Goal: Task Accomplishment & Management: Manage account settings

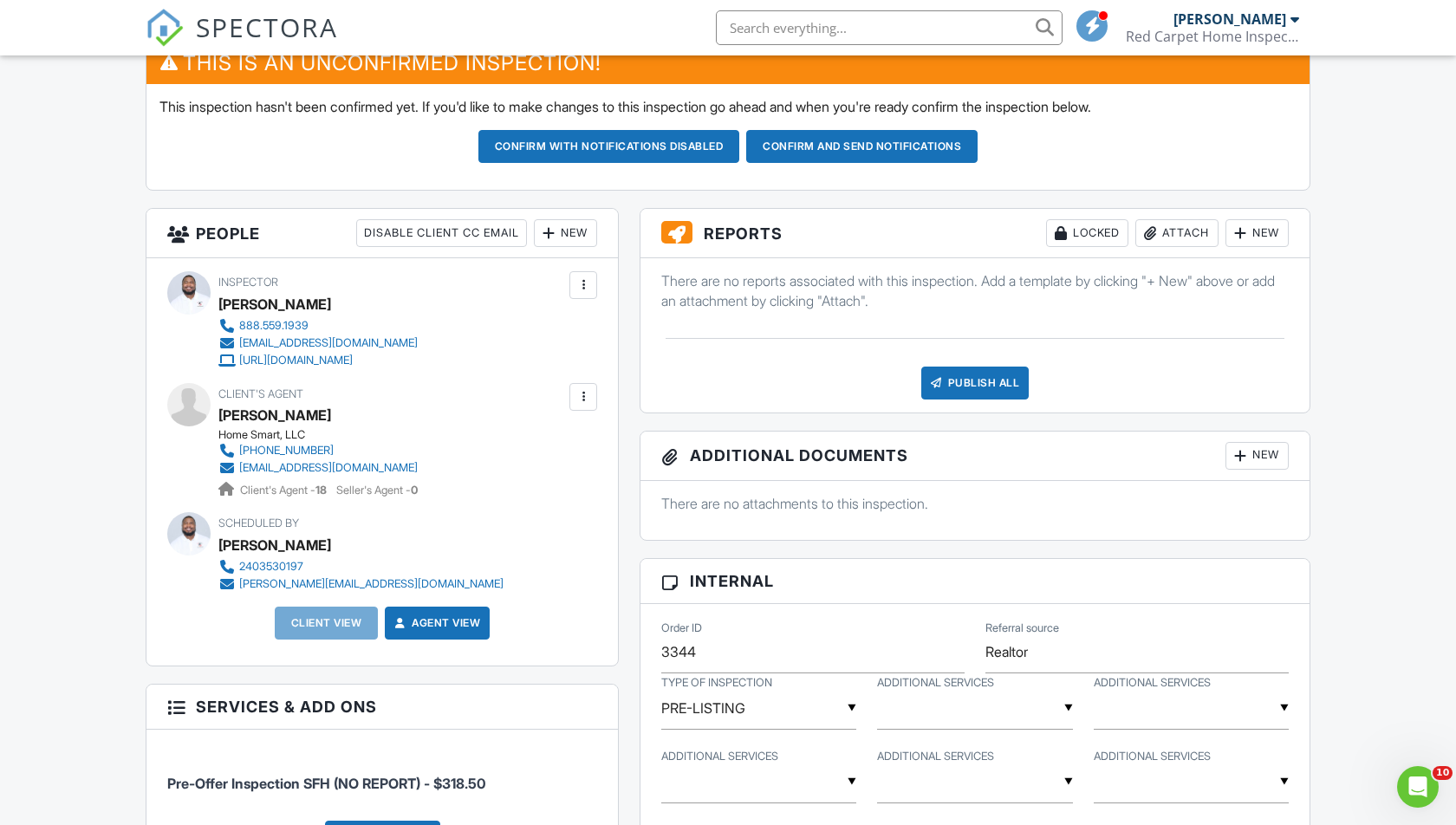
scroll to position [522, 0]
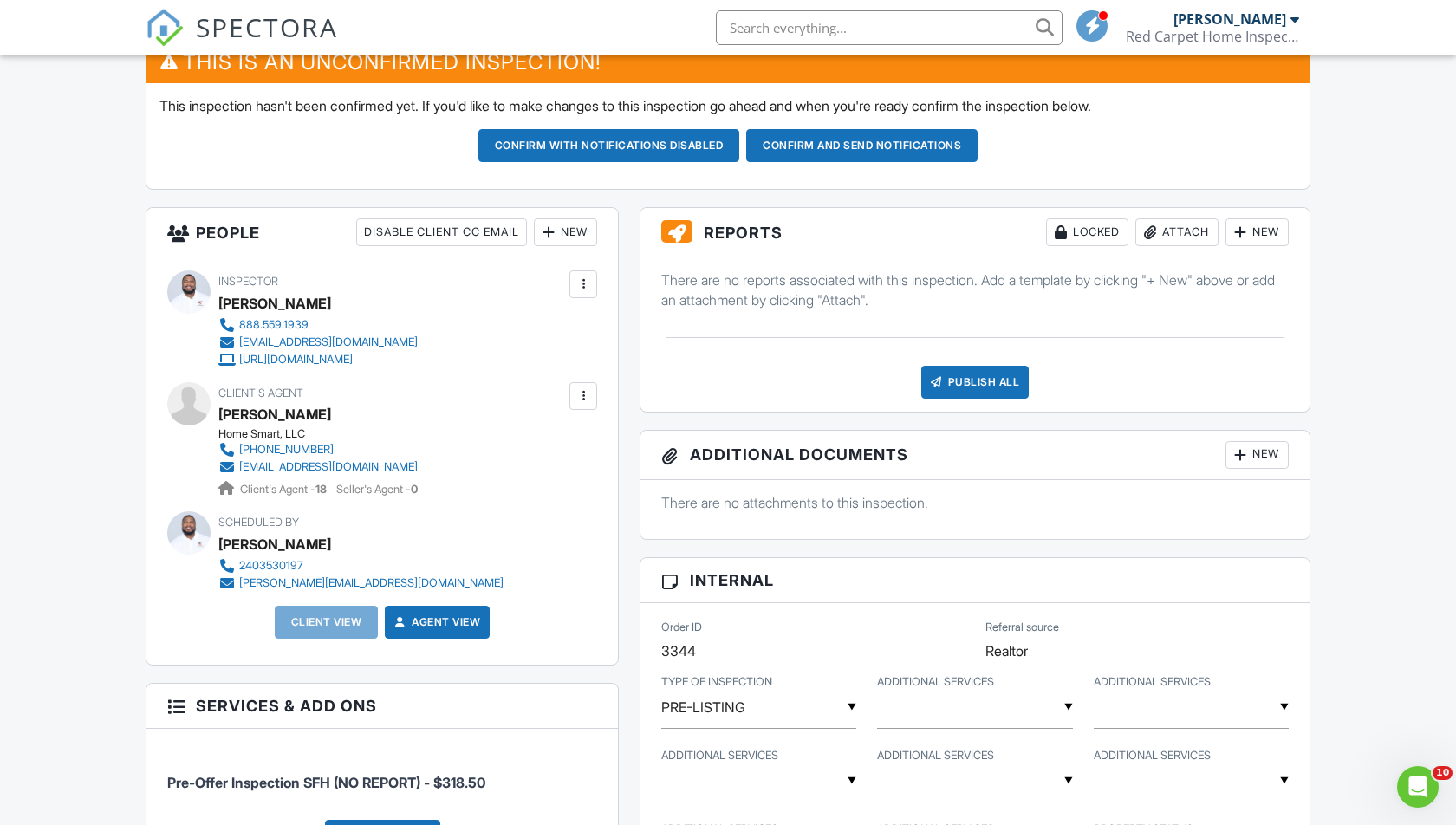
click at [585, 393] on div at bounding box center [583, 396] width 17 height 17
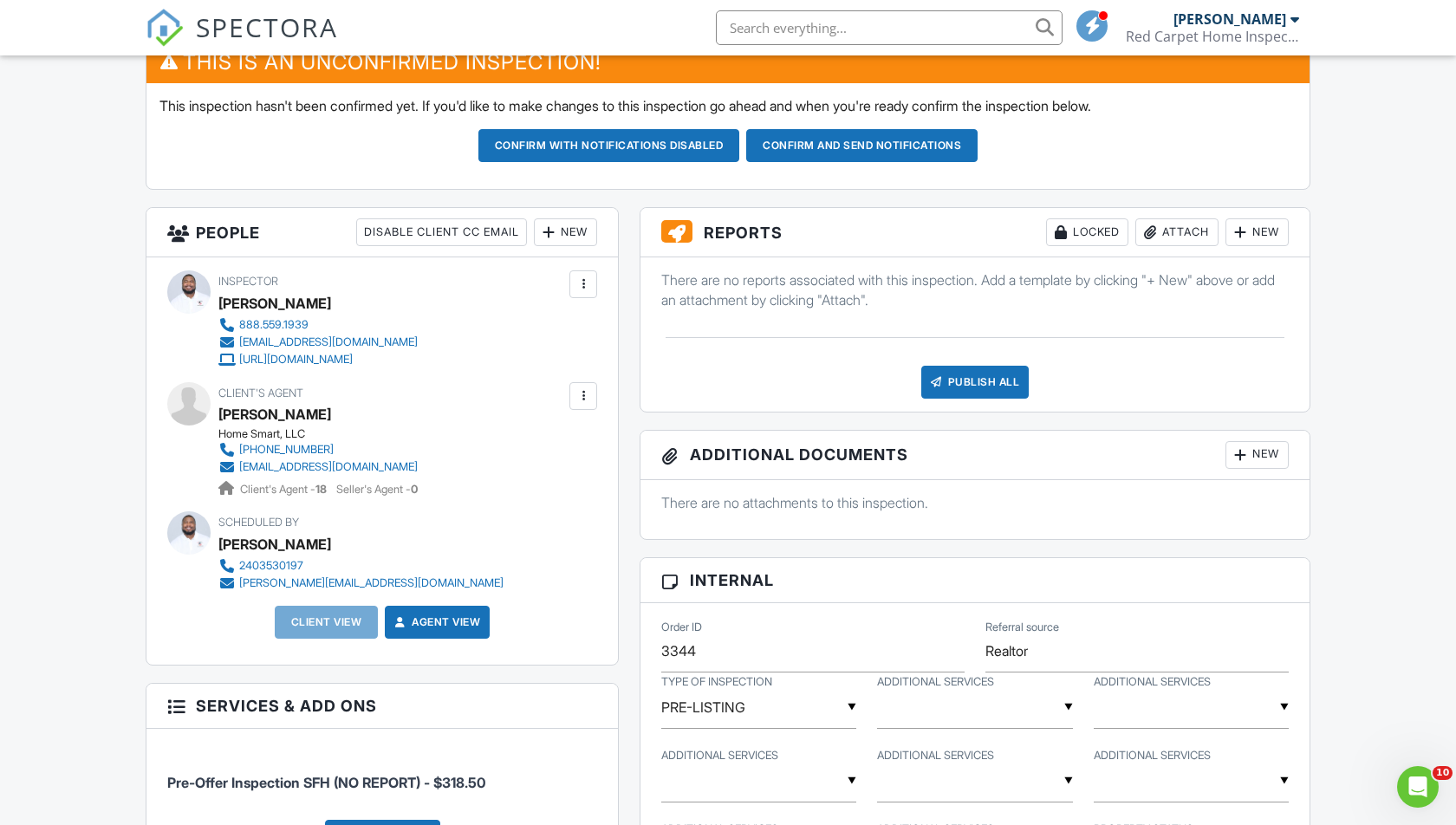
click at [568, 232] on div "New" at bounding box center [565, 232] width 63 height 28
click at [589, 324] on li "Client" at bounding box center [630, 328] width 171 height 44
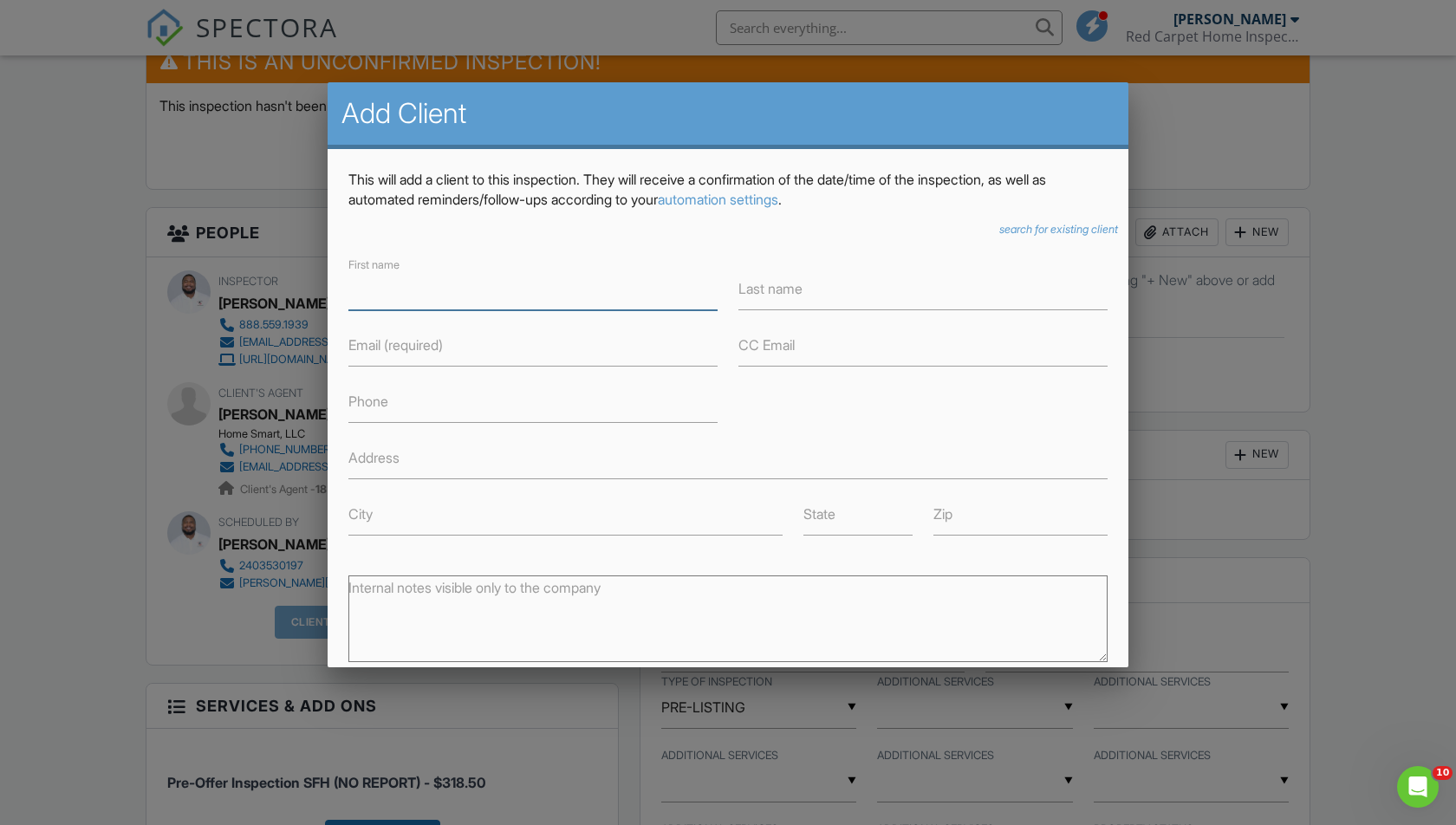
type input "r"
type input "Rostant"
click at [769, 291] on label "Last name" at bounding box center [770, 289] width 64 height 19
click at [769, 291] on input "Last name" at bounding box center [922, 289] width 370 height 43
click at [743, 285] on input "farfan" at bounding box center [922, 289] width 370 height 43
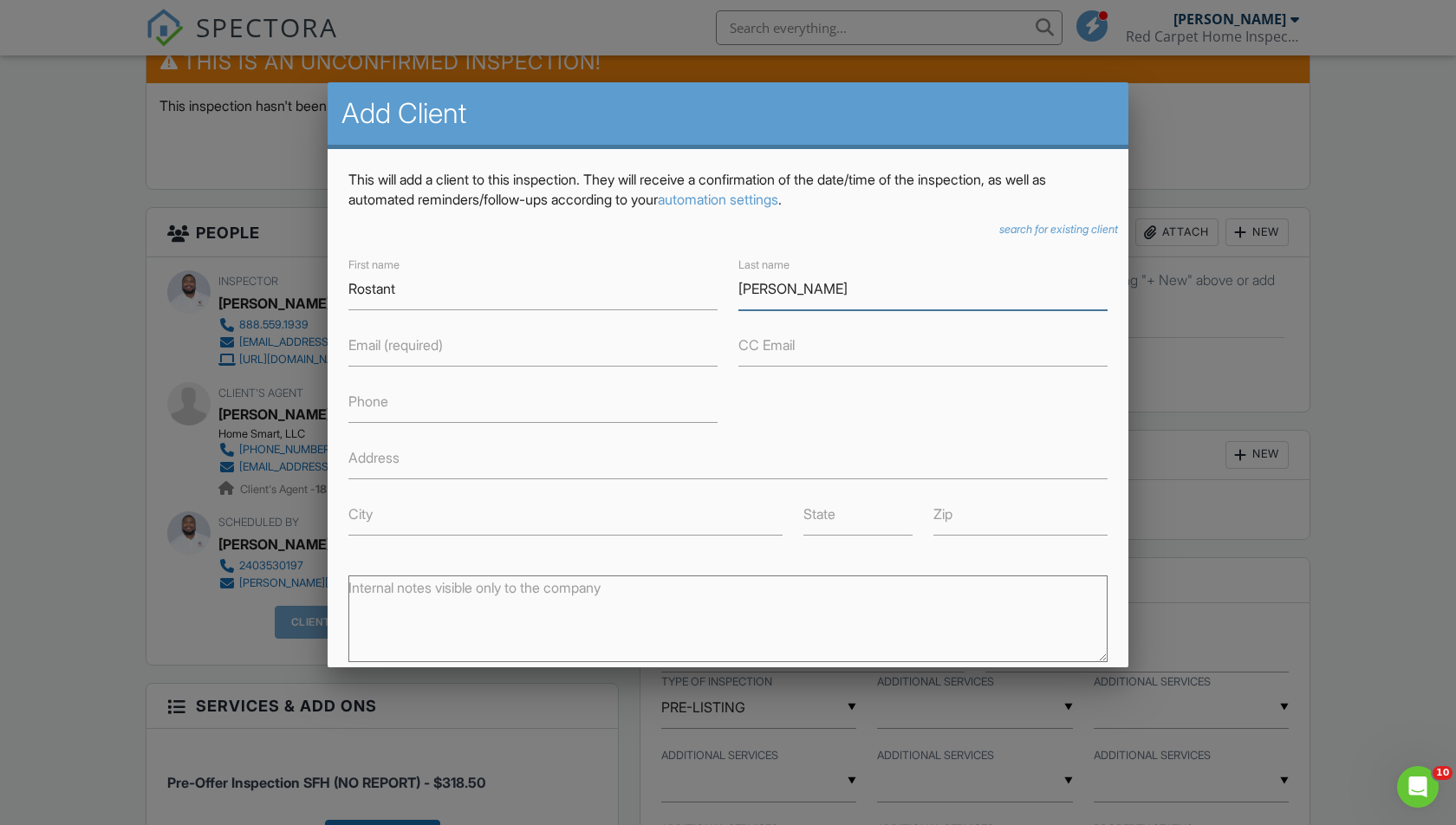
type input "Farfan"
click at [389, 354] on input "Email (required)" at bounding box center [533, 346] width 370 height 43
type input "[EMAIL_ADDRESS][DOMAIN_NAME]"
click at [540, 416] on input "Phone" at bounding box center [533, 402] width 370 height 43
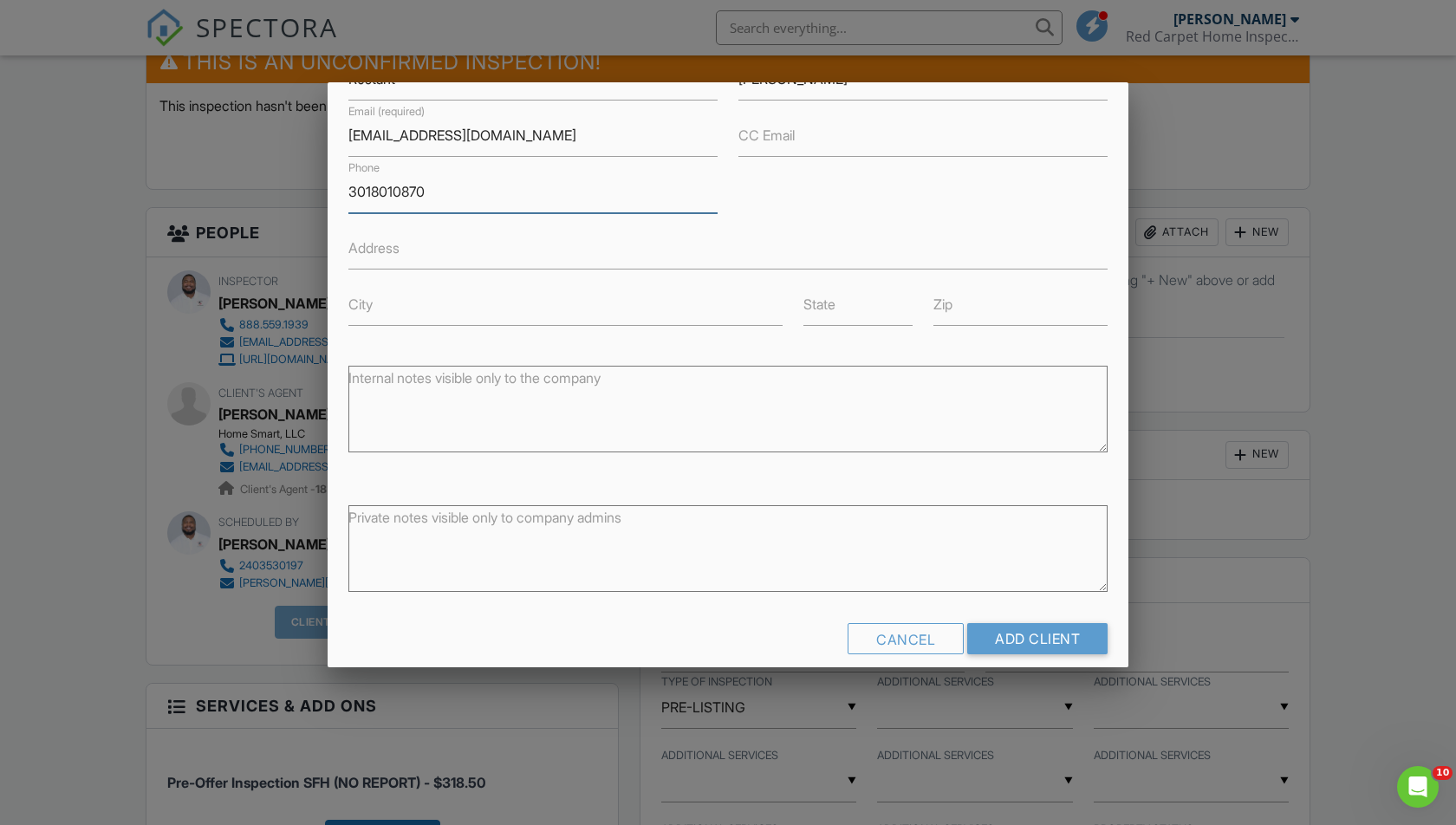
scroll to position [228, 0]
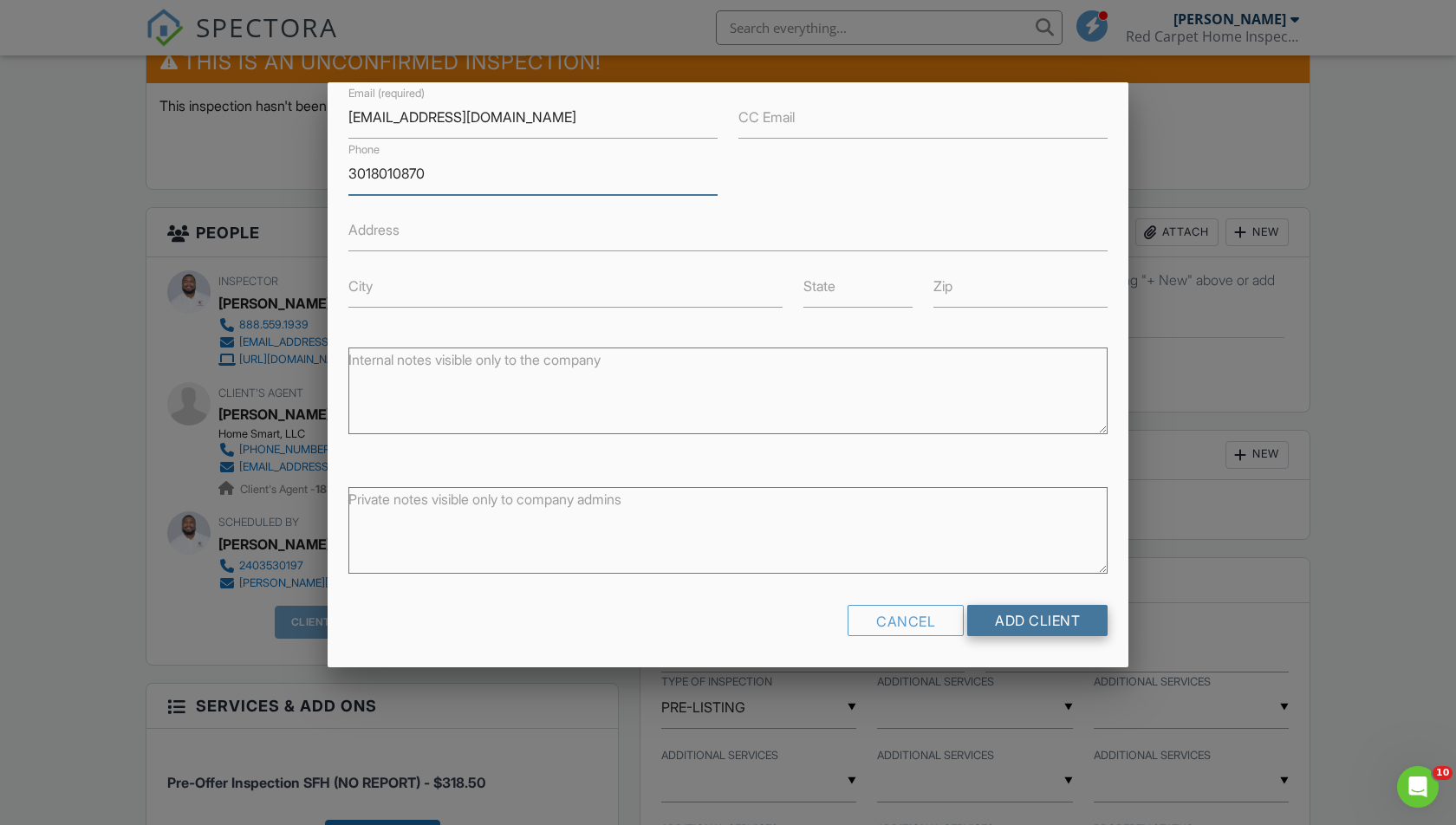
type input "3018010870"
click at [1002, 620] on input "Add Client" at bounding box center [1037, 621] width 141 height 31
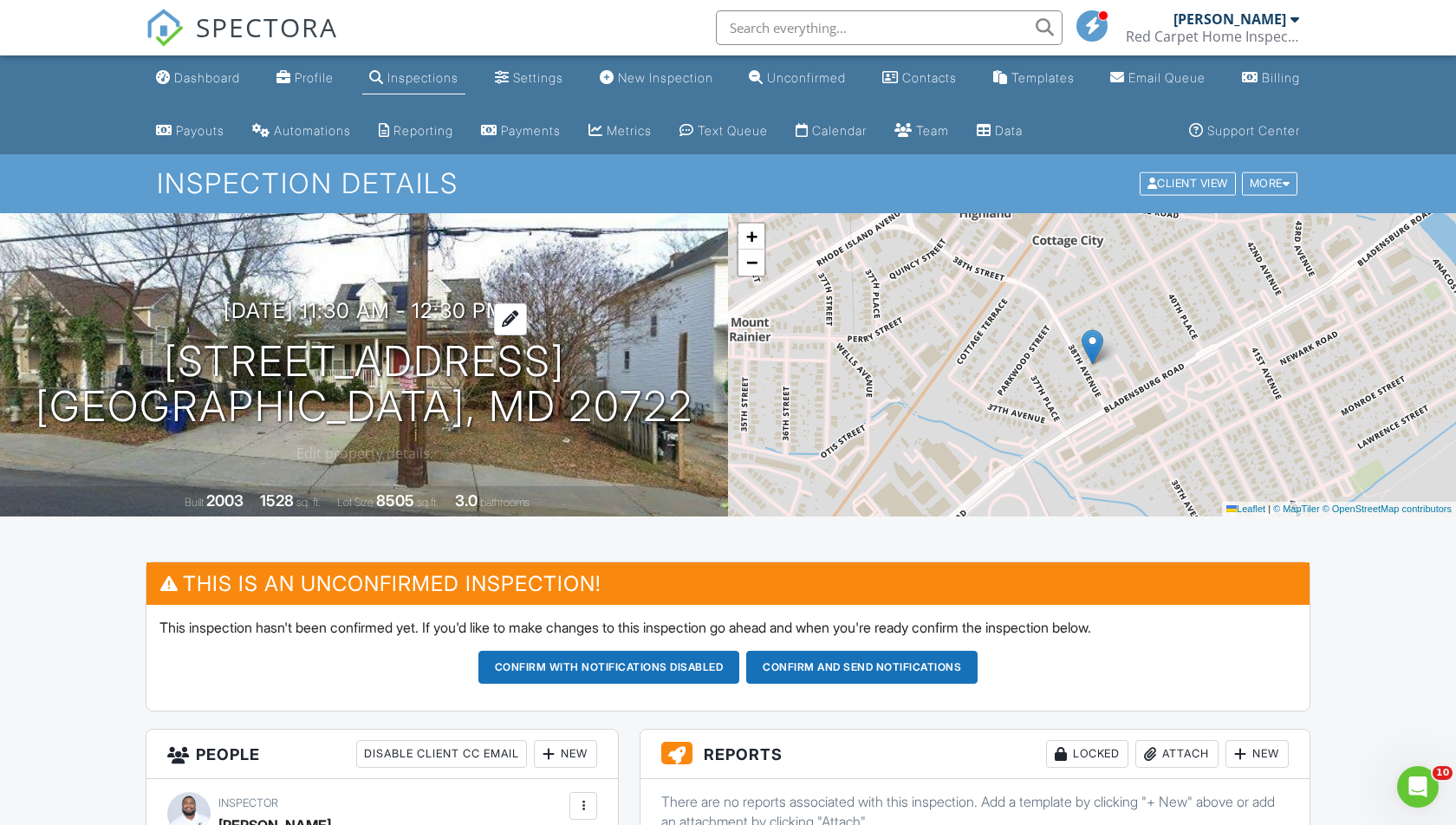
click at [309, 313] on h3 "08/30/2025 11:30 am - 12:30 pm" at bounding box center [364, 311] width 281 height 23
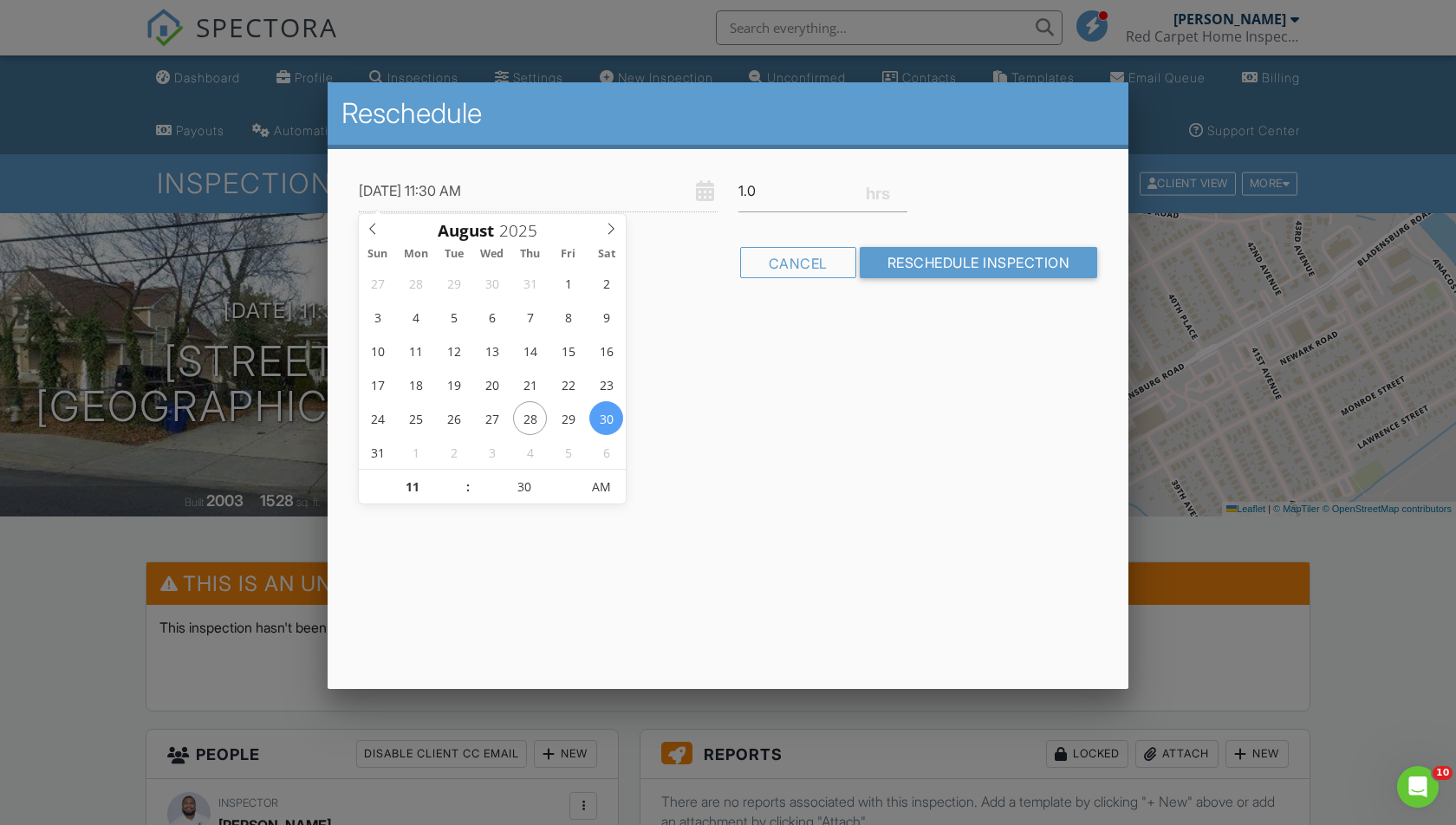
click at [677, 406] on div "Reschedule 08/30/2025 11:30 AM 1.0 Warning: this date/time is in the past. Canc…" at bounding box center [728, 385] width 800 height 607
click at [78, 577] on div at bounding box center [728, 429] width 1456 height 1032
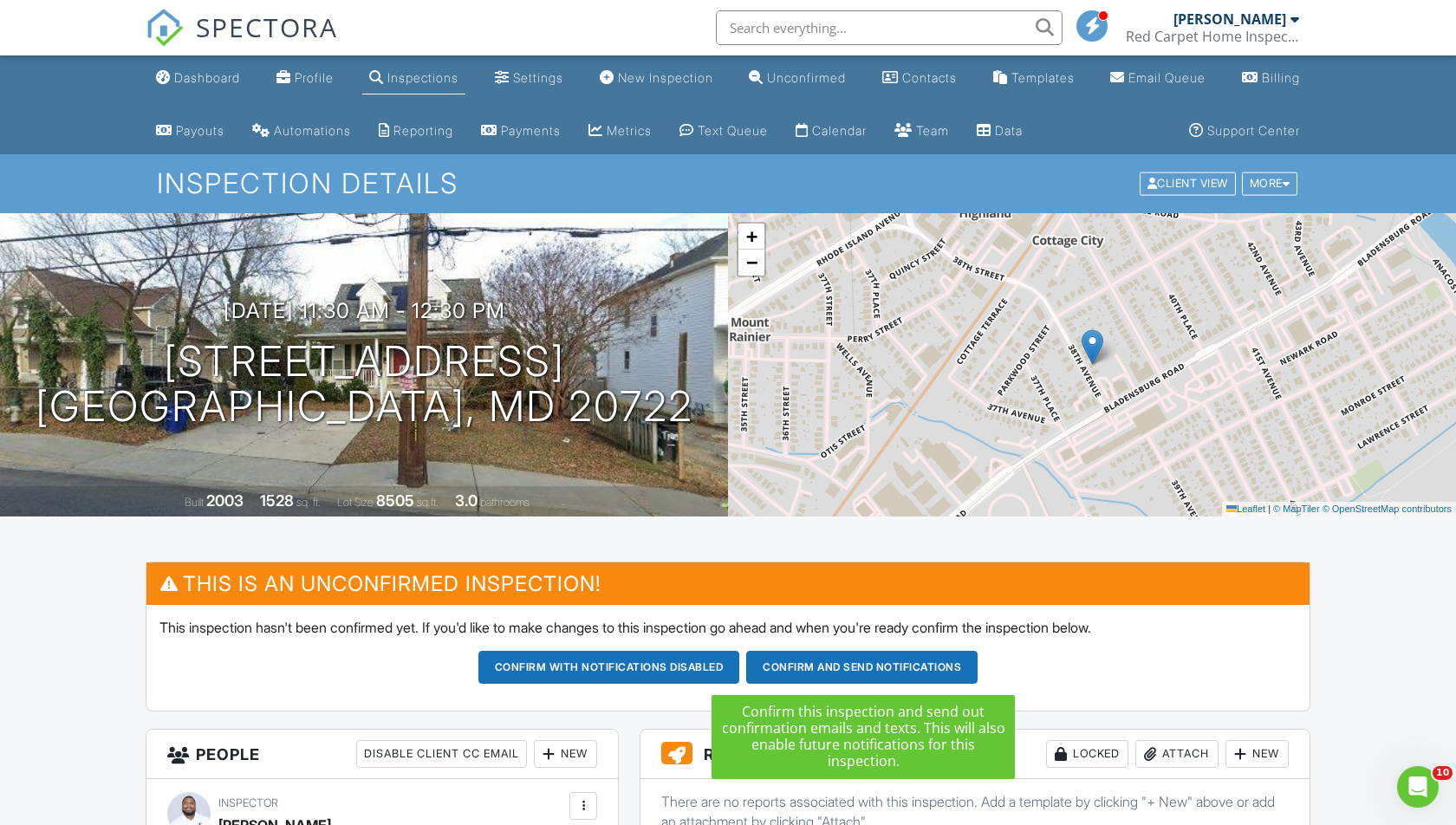
click at [740, 668] on button "Confirm and send notifications" at bounding box center [609, 668] width 262 height 33
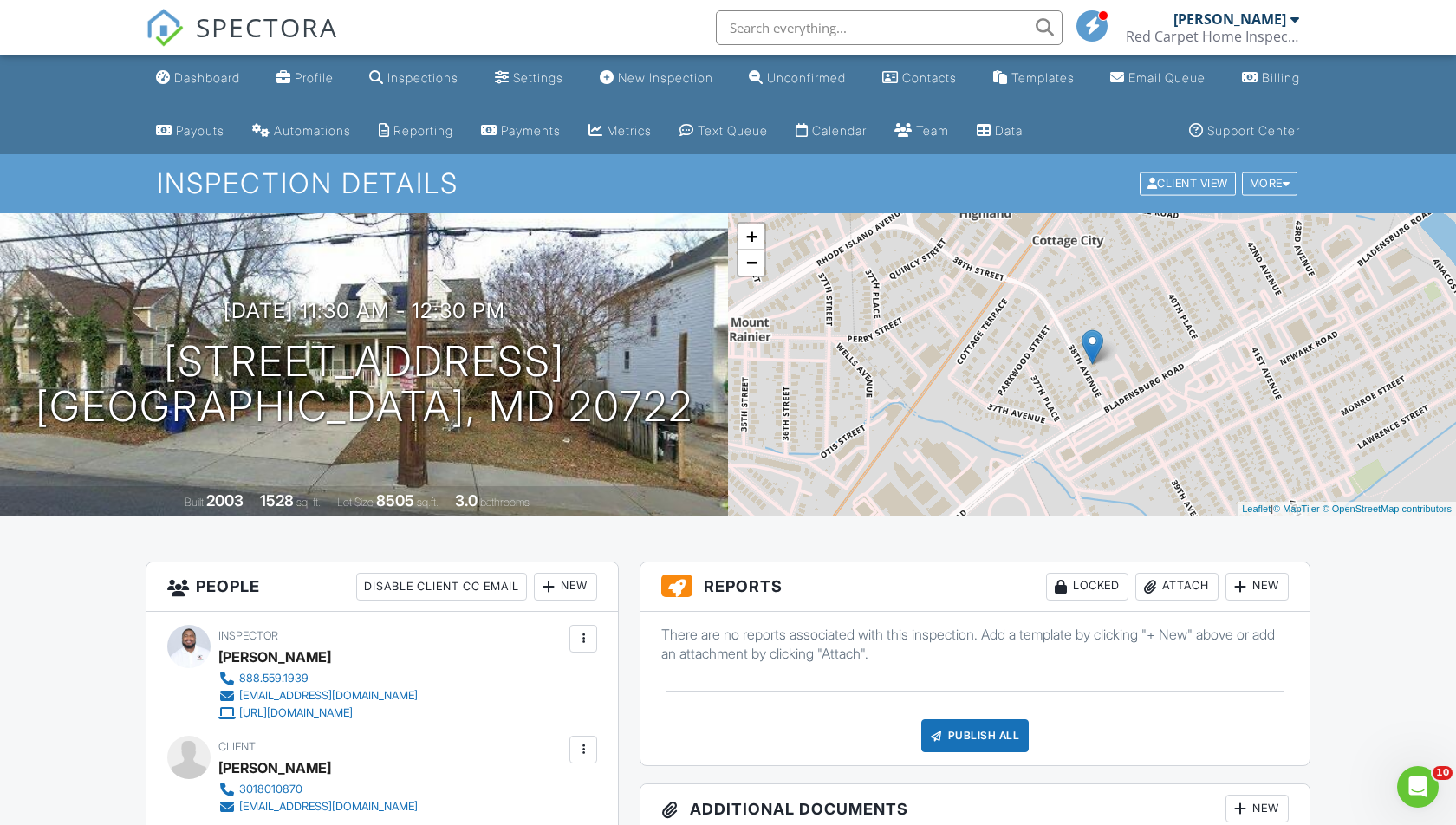
click at [199, 78] on div "Dashboard" at bounding box center [208, 77] width 66 height 15
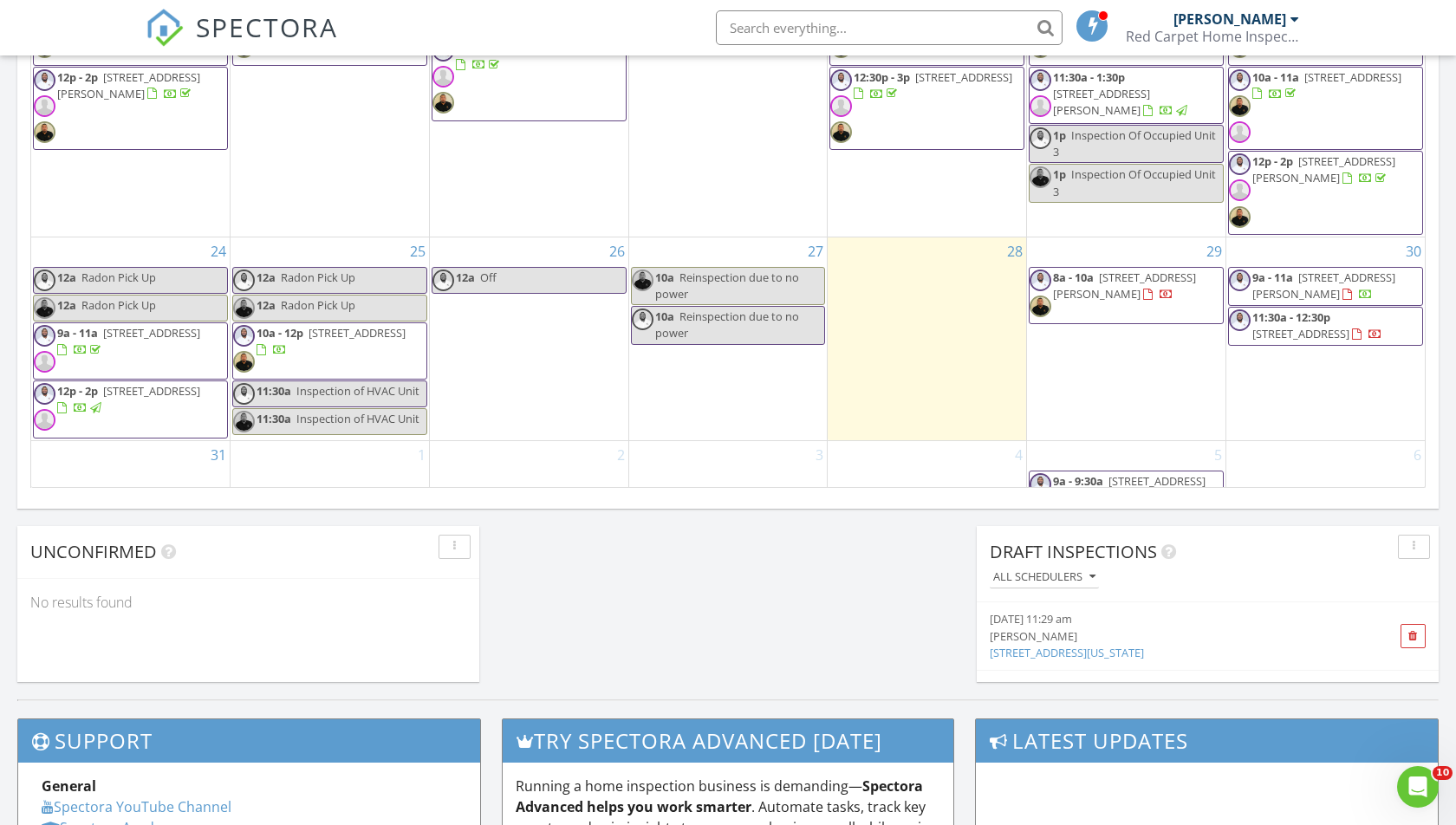
scroll to position [380, 0]
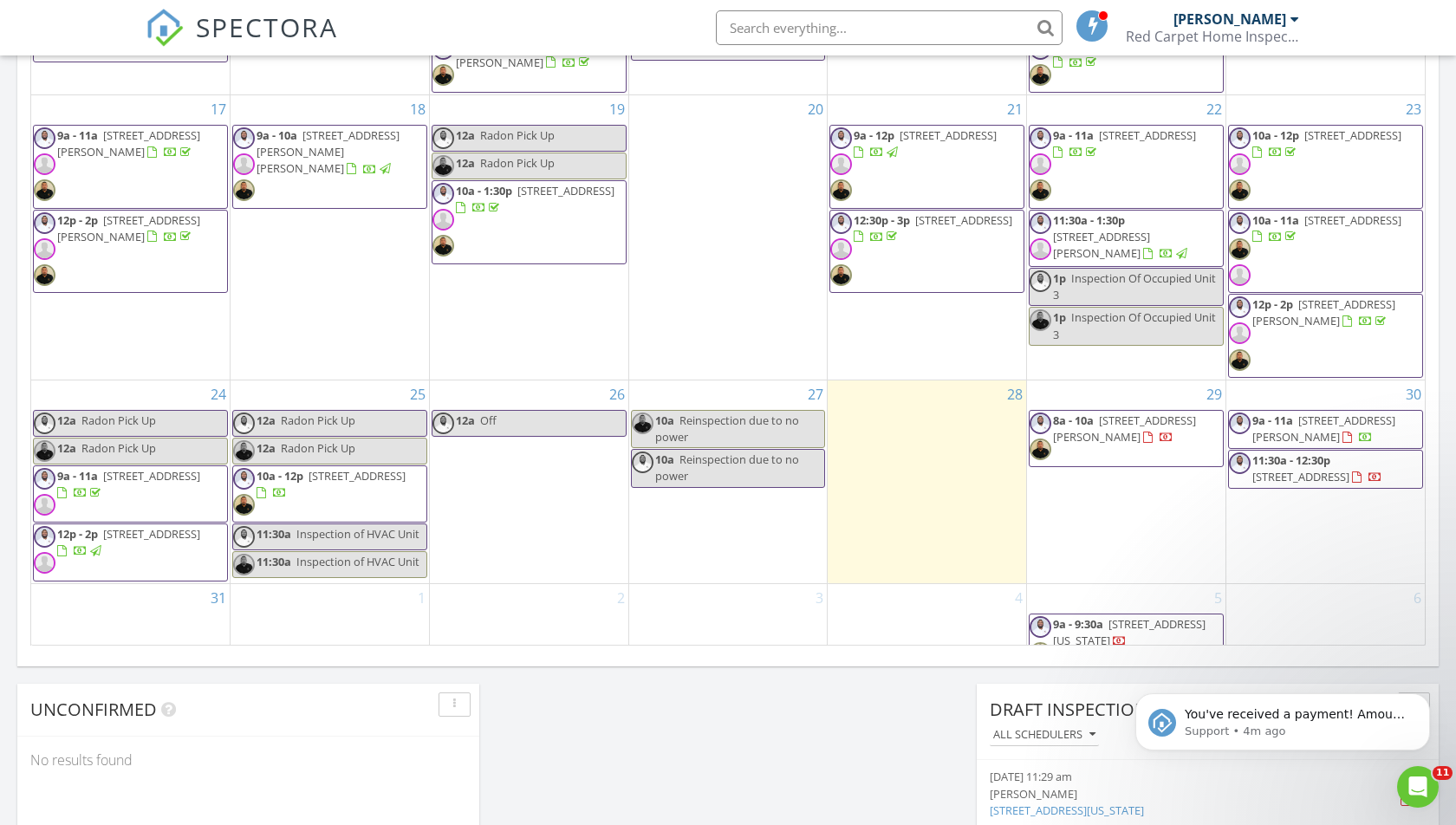
click at [1294, 412] on span "[STREET_ADDRESS][PERSON_NAME]" at bounding box center [1323, 428] width 143 height 32
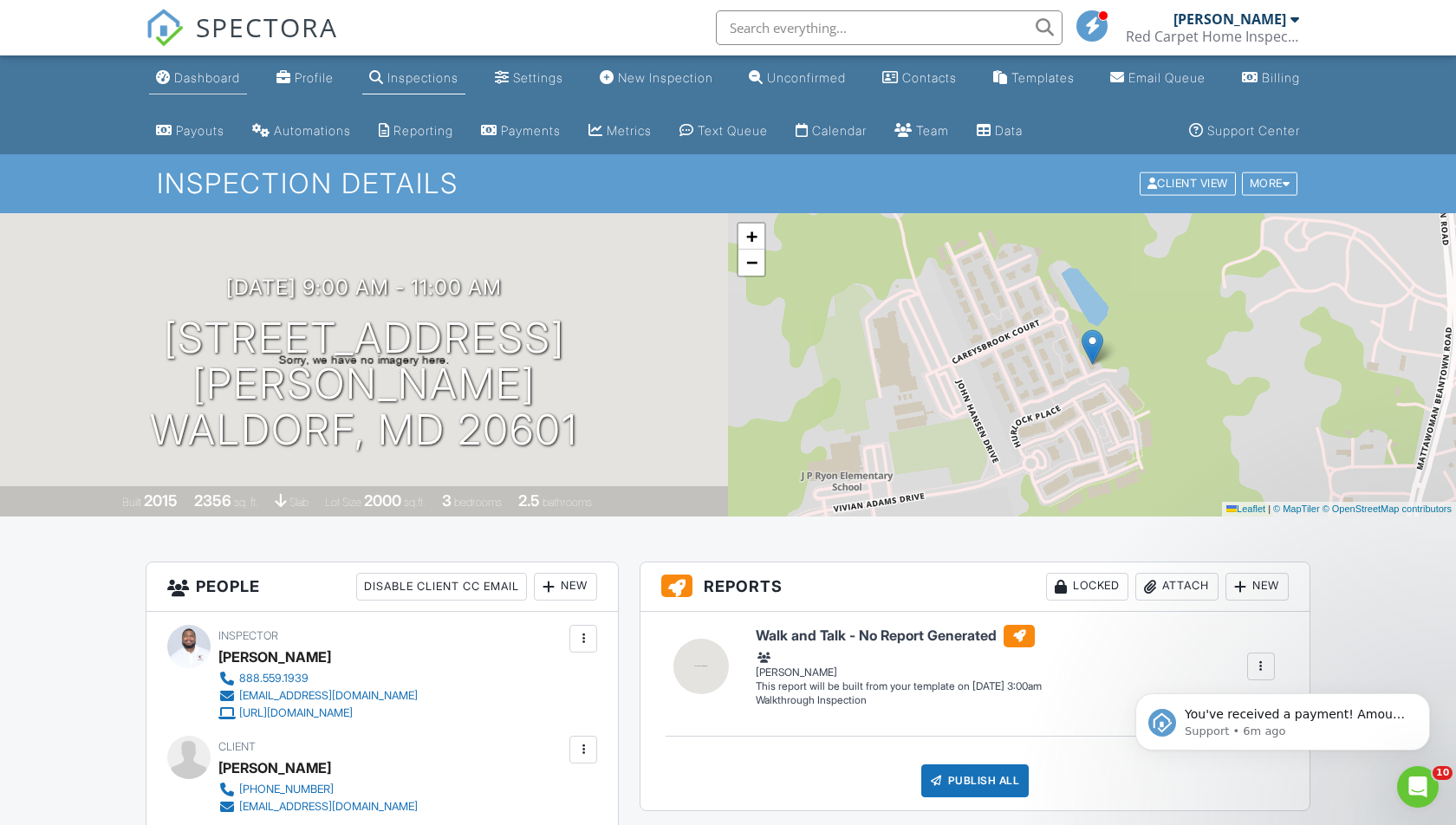
click at [198, 85] on link "Dashboard" at bounding box center [198, 78] width 98 height 32
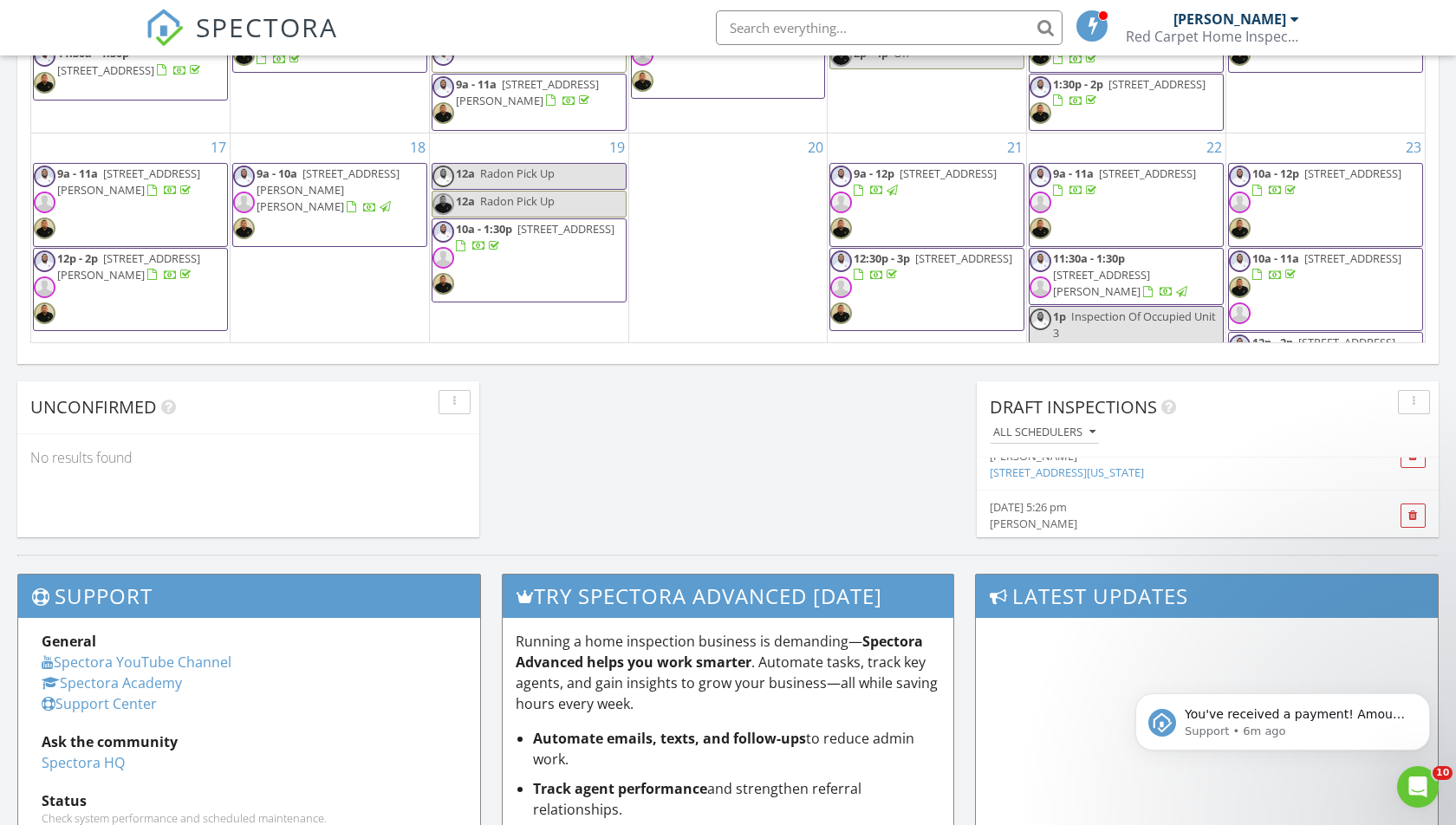
scroll to position [397, 0]
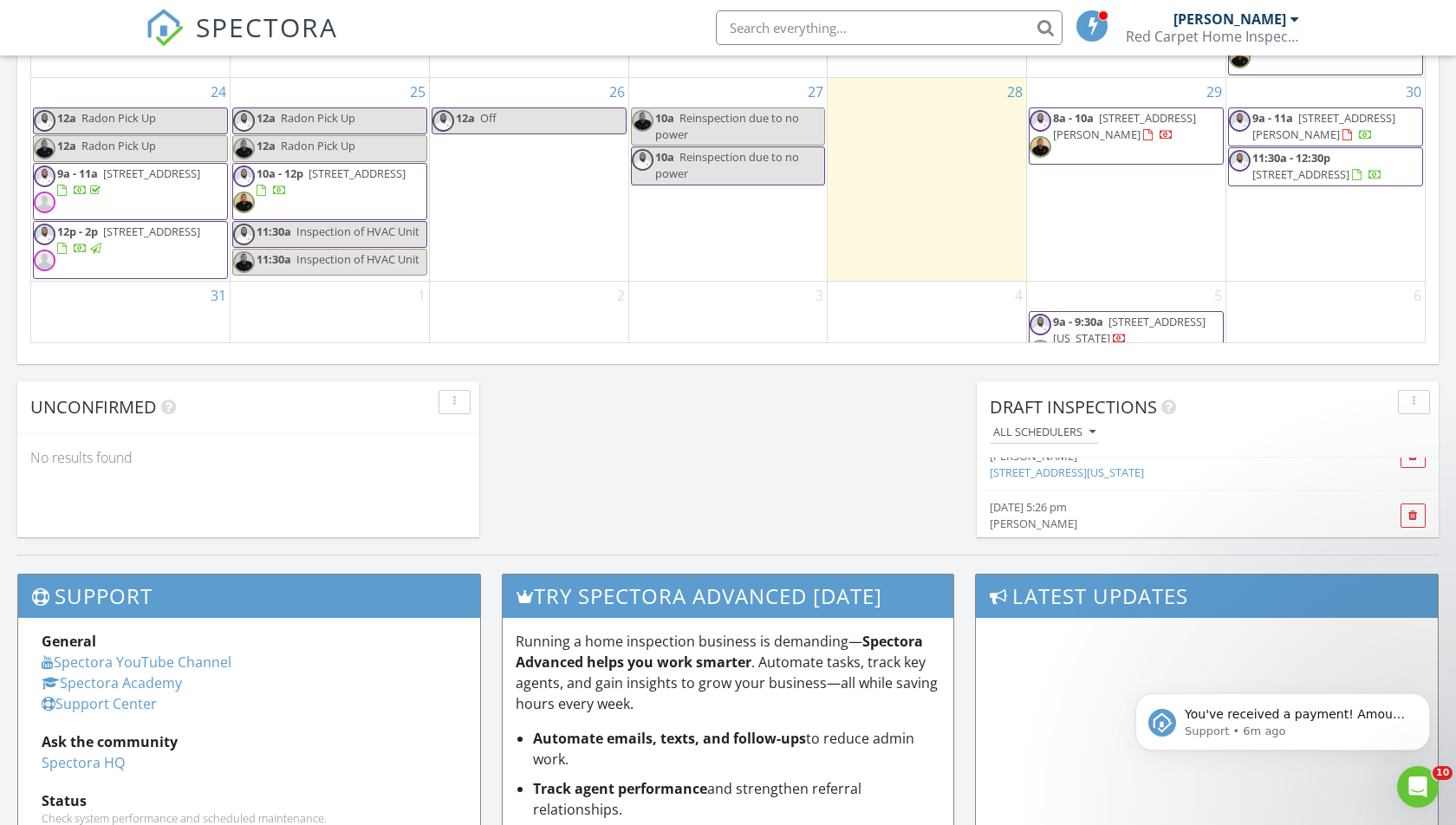
click at [1287, 167] on span "3709 38th Ave, Brentwood 20722" at bounding box center [1301, 175] width 97 height 16
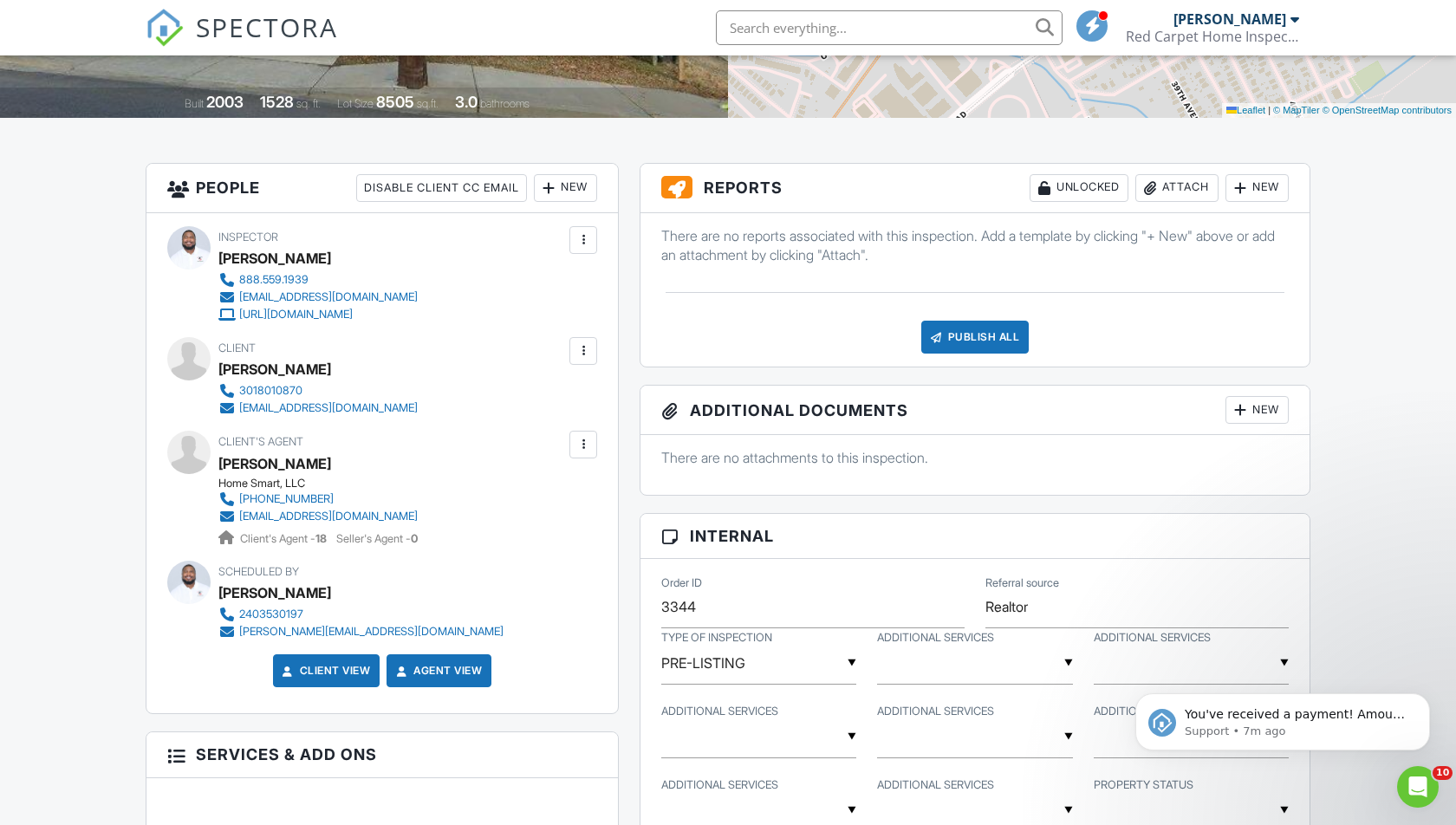
scroll to position [397, 0]
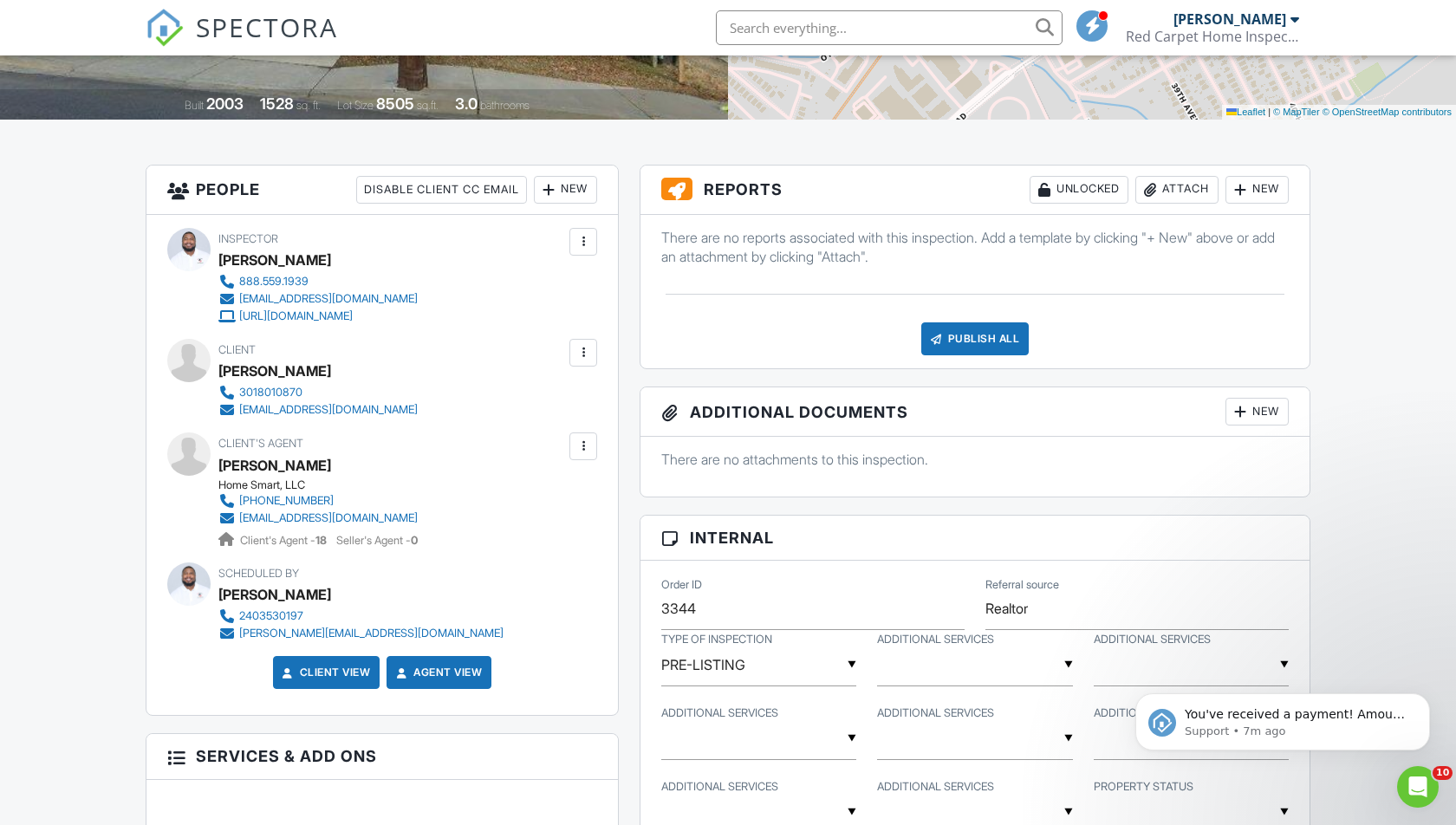
click at [579, 188] on div "New" at bounding box center [565, 189] width 63 height 28
click at [605, 244] on li "Inspector" at bounding box center [630, 243] width 171 height 44
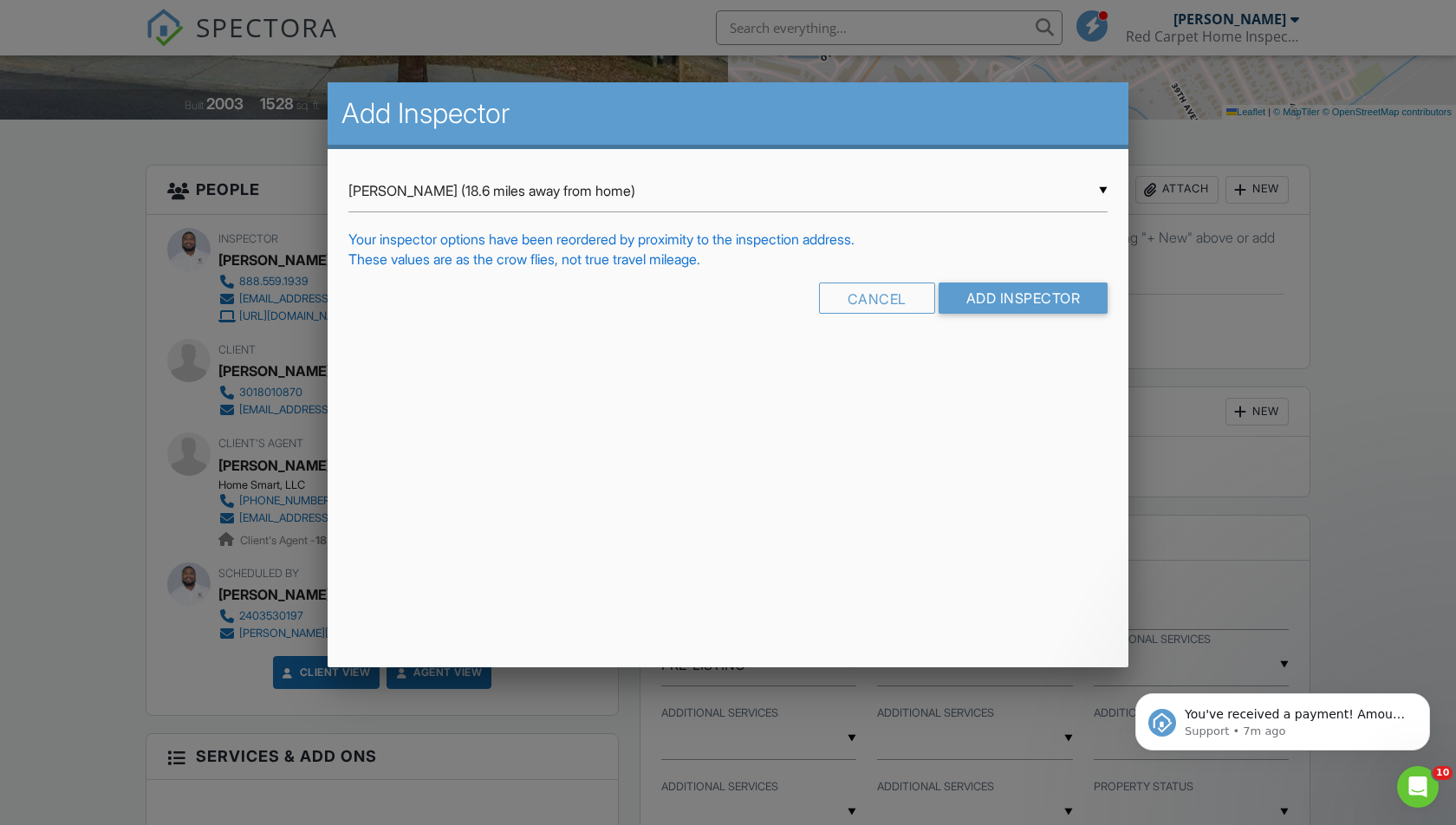
click at [988, 199] on div "▼ Miguel Paul (18.6 miles away from home) Miguel Paul (18.6 miles away from hom…" at bounding box center [728, 191] width 760 height 43
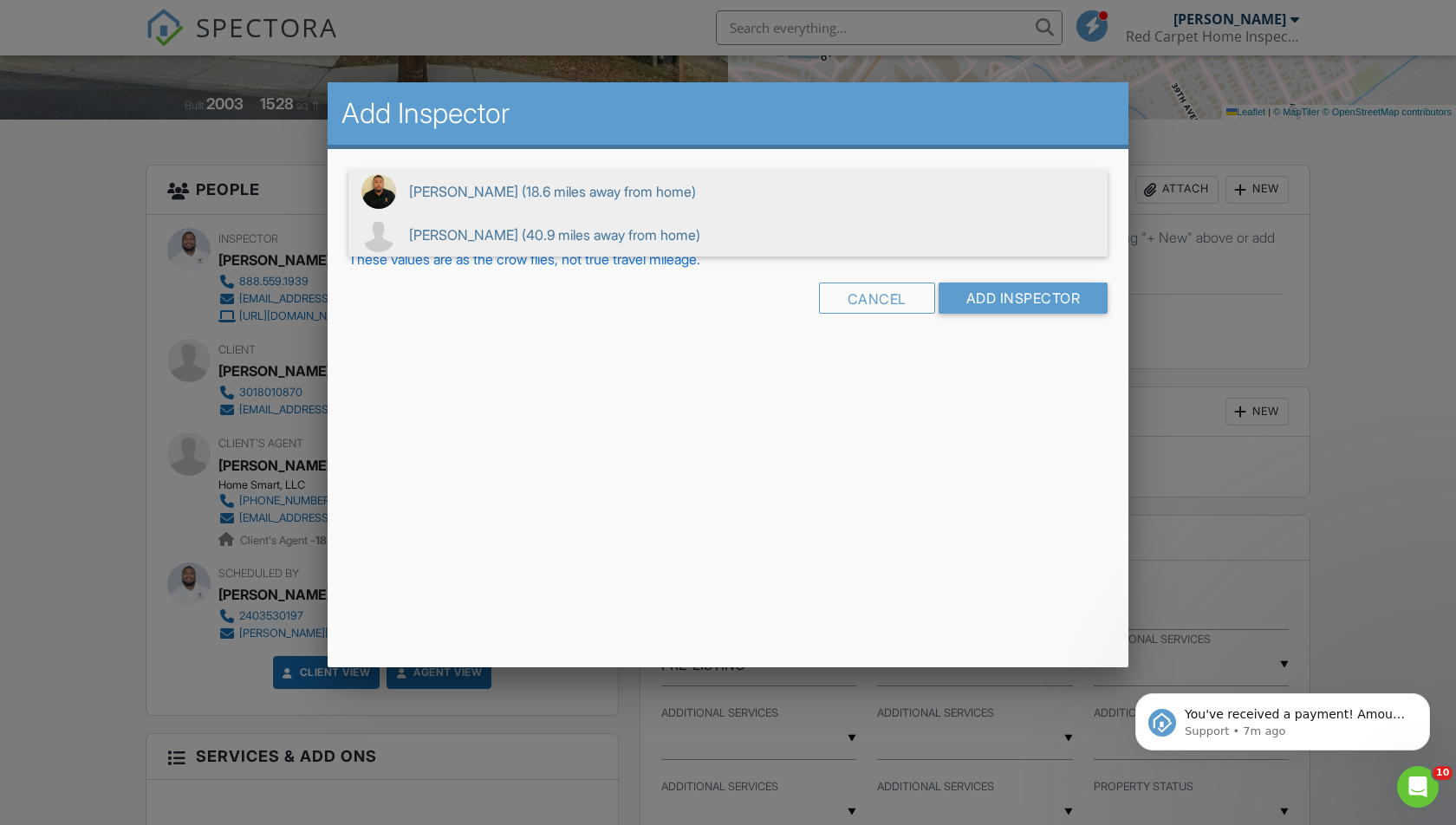
click at [630, 245] on span "Ricci Nigirakesau (40.9 miles away from home)" at bounding box center [728, 235] width 760 height 44
type input "Ricci Nigirakesau (40.9 miles away from home)"
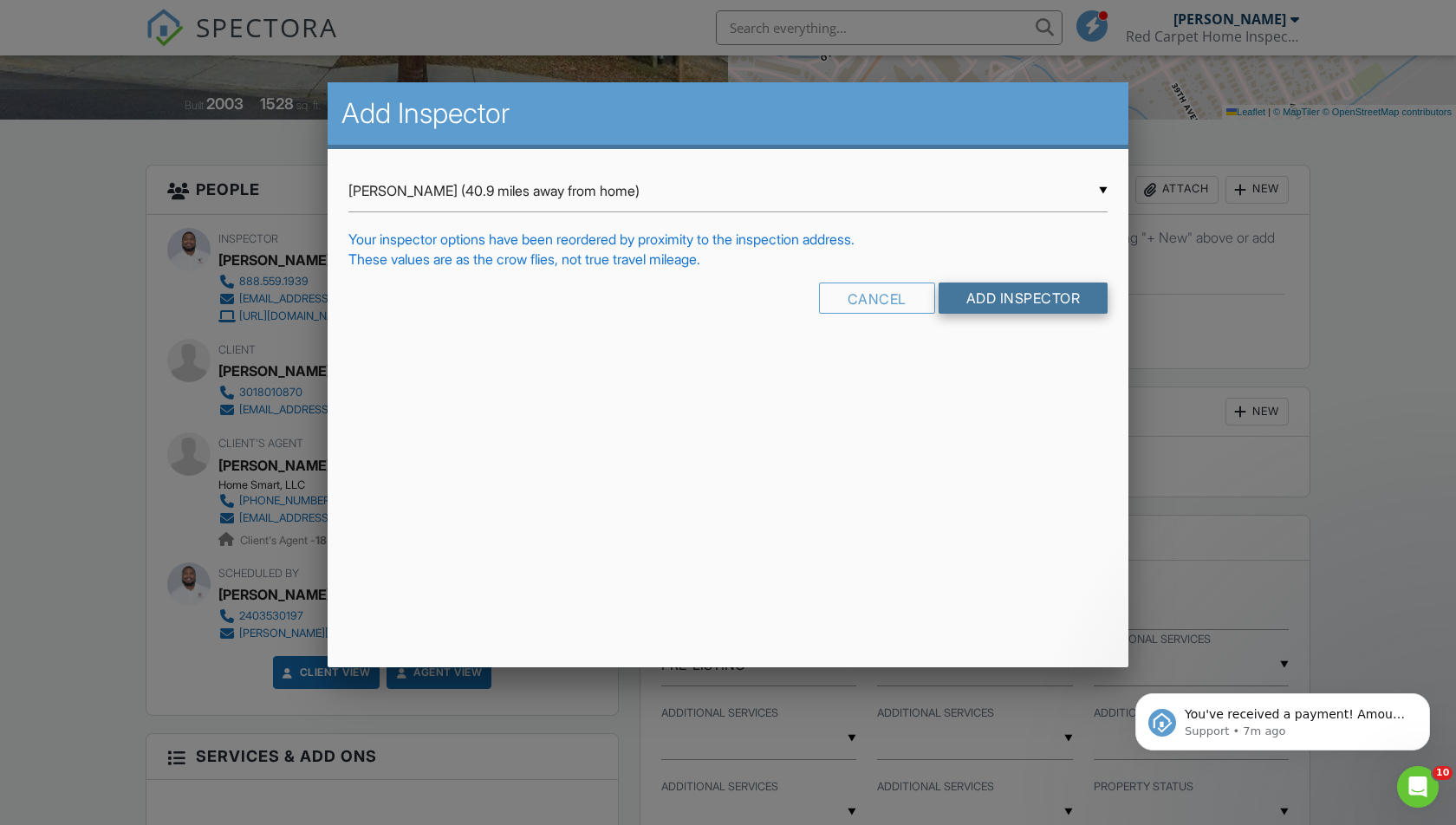
click at [975, 300] on input "Add Inspector" at bounding box center [1022, 298] width 170 height 31
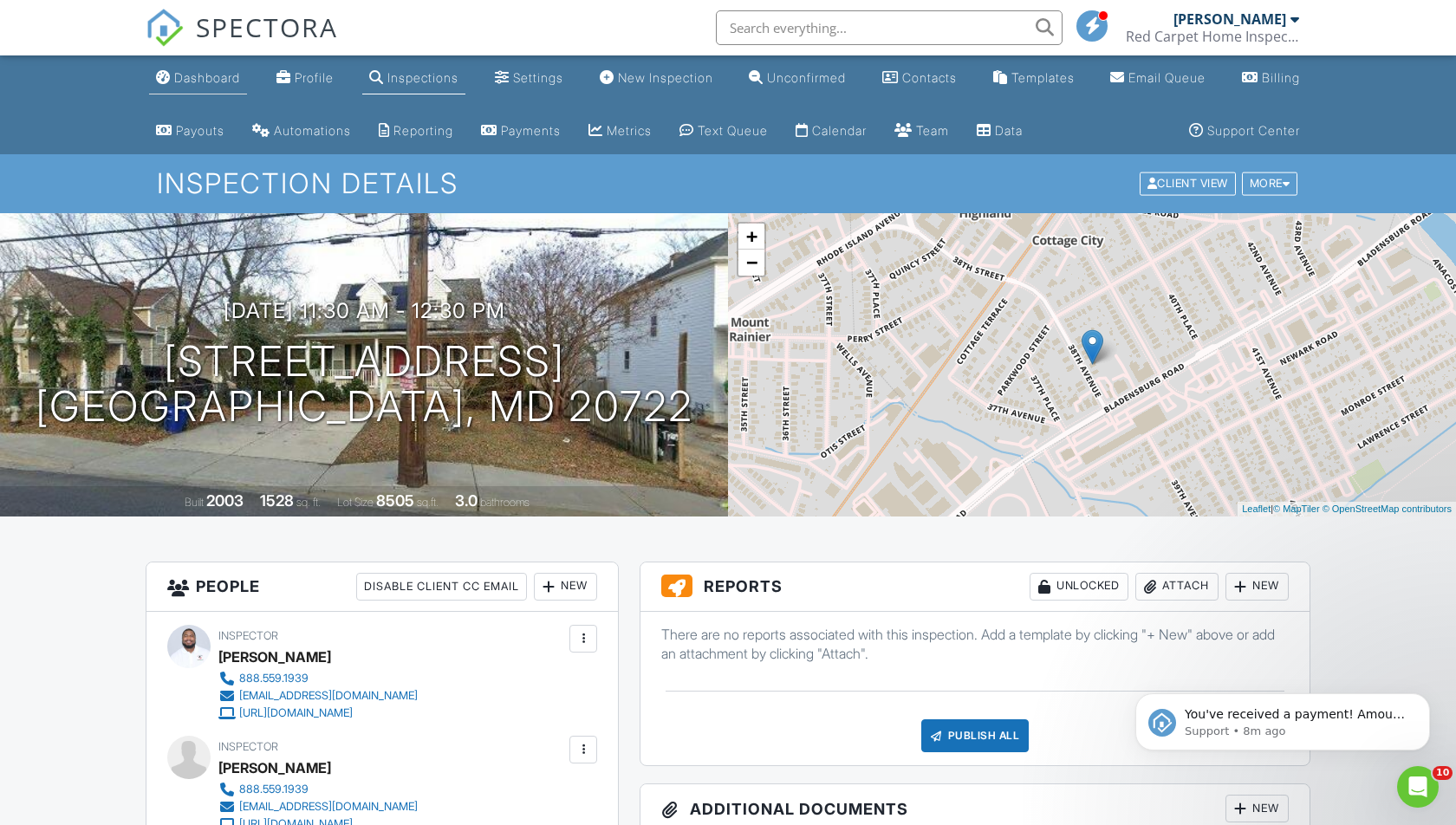
click at [189, 74] on div "Dashboard" at bounding box center [208, 77] width 66 height 15
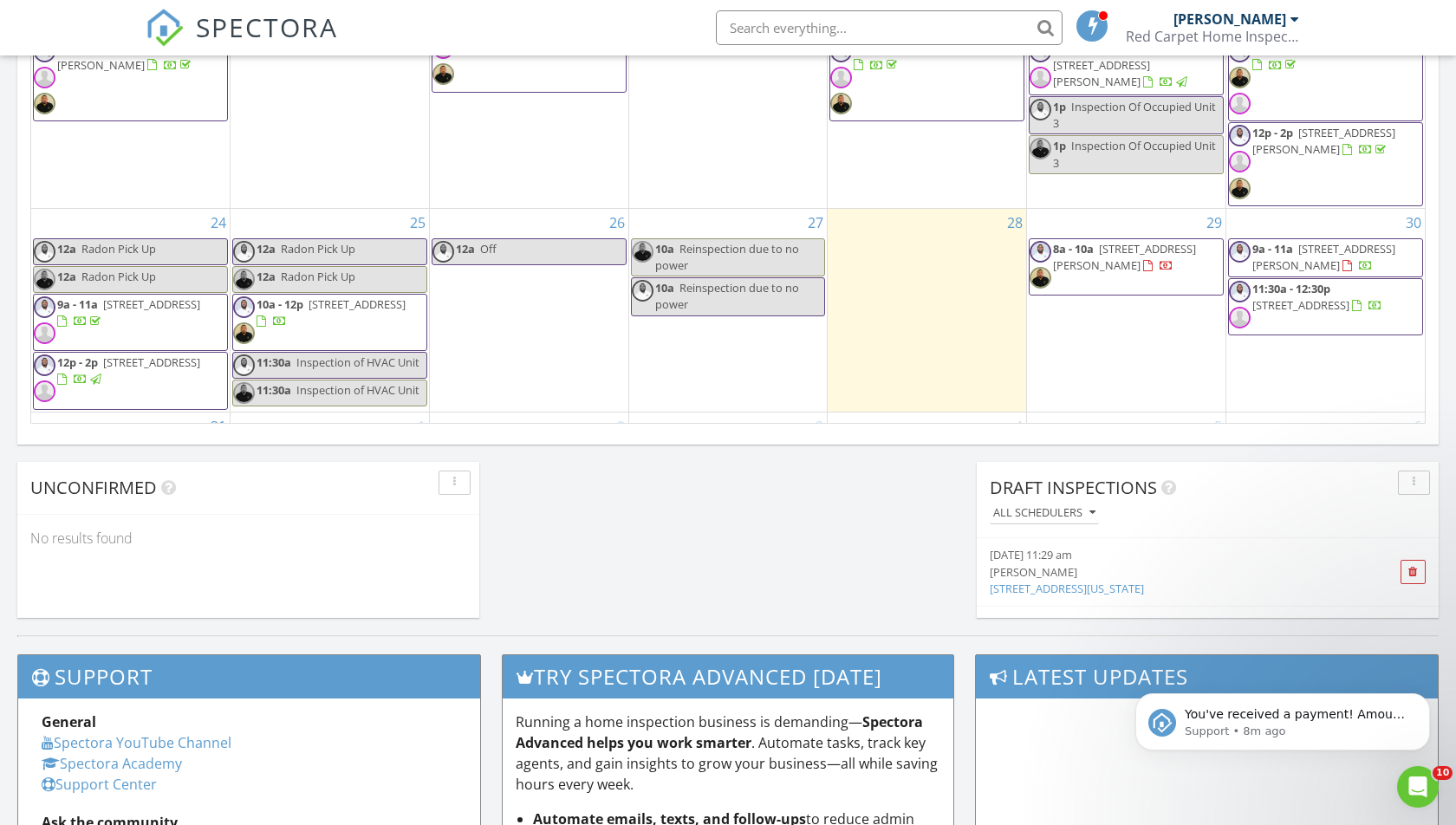
scroll to position [397, 0]
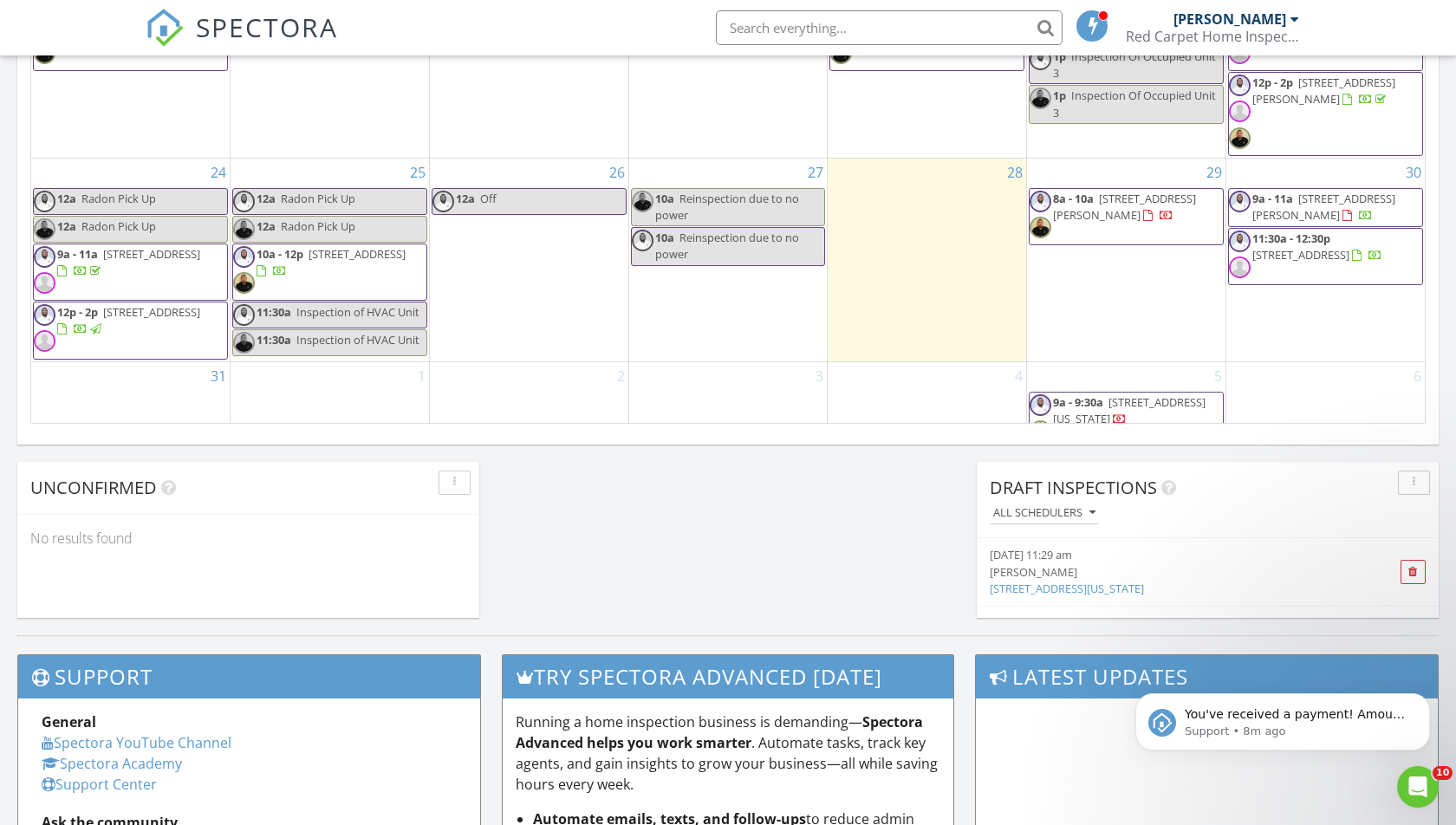
click at [1295, 191] on span "12372 Echo Hill Pl , Waldorf 20601" at bounding box center [1323, 207] width 143 height 32
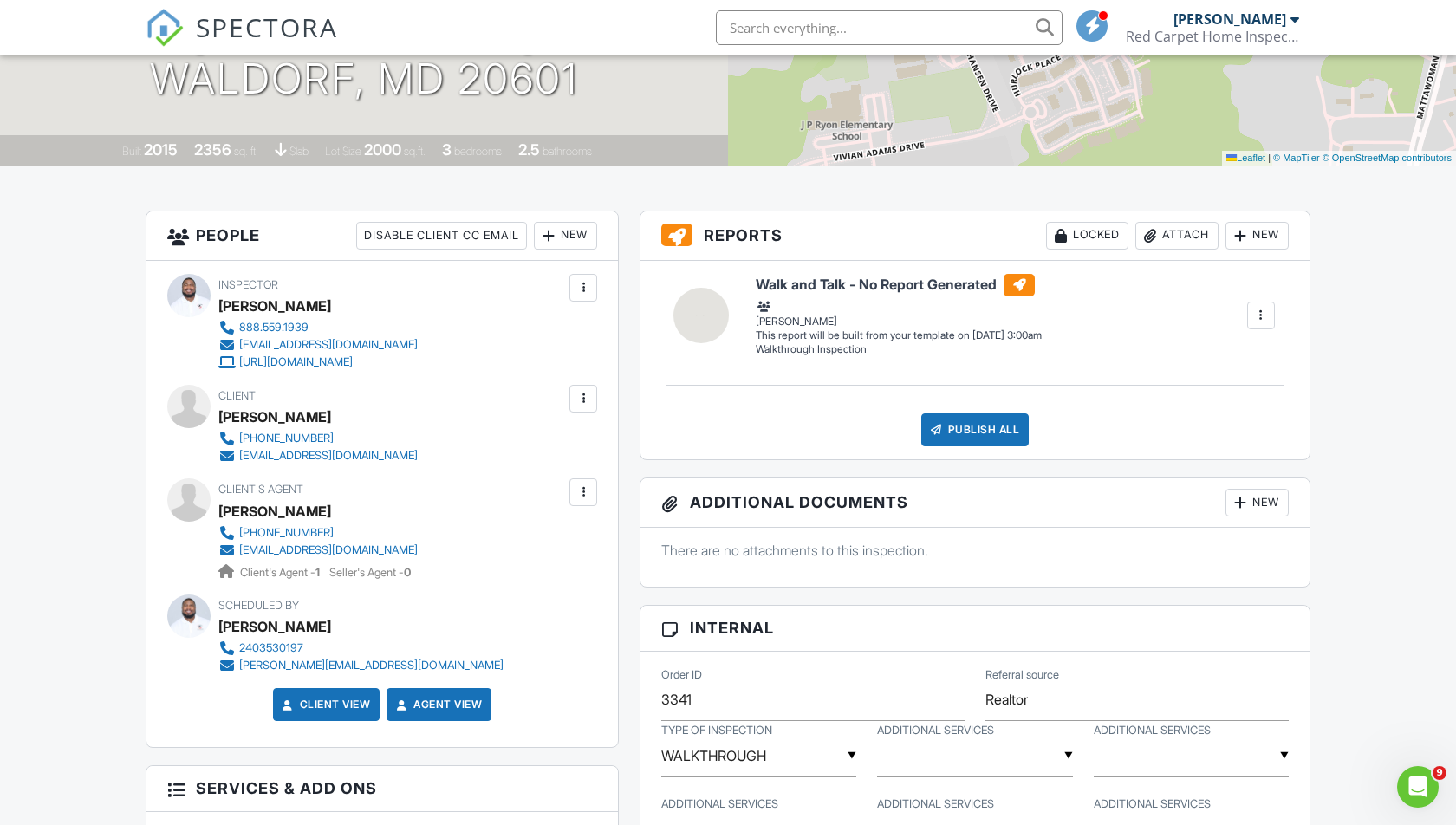
click at [580, 232] on div "New" at bounding box center [565, 236] width 63 height 28
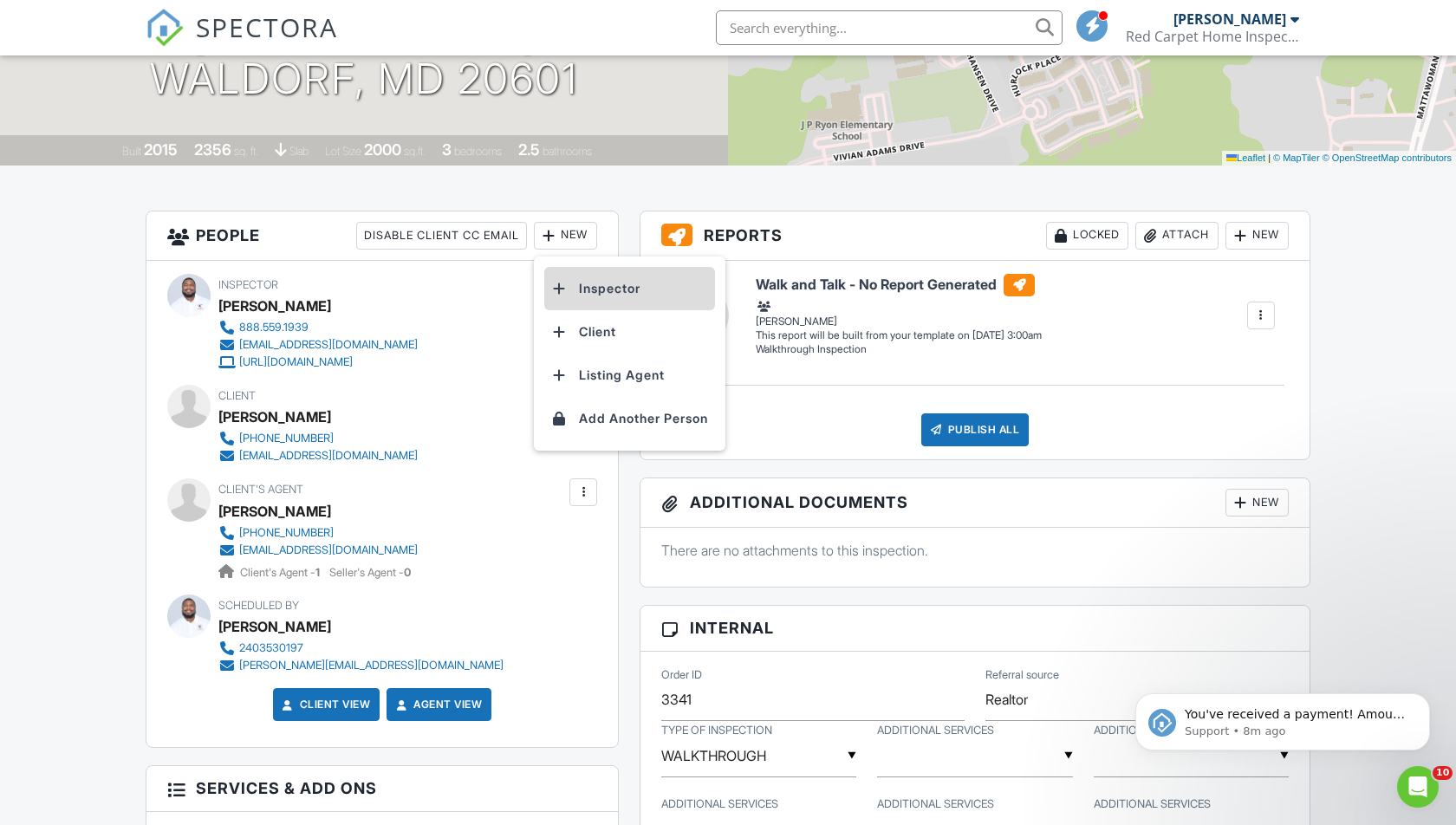
click at [599, 288] on li "Inspector" at bounding box center [630, 288] width 171 height 44
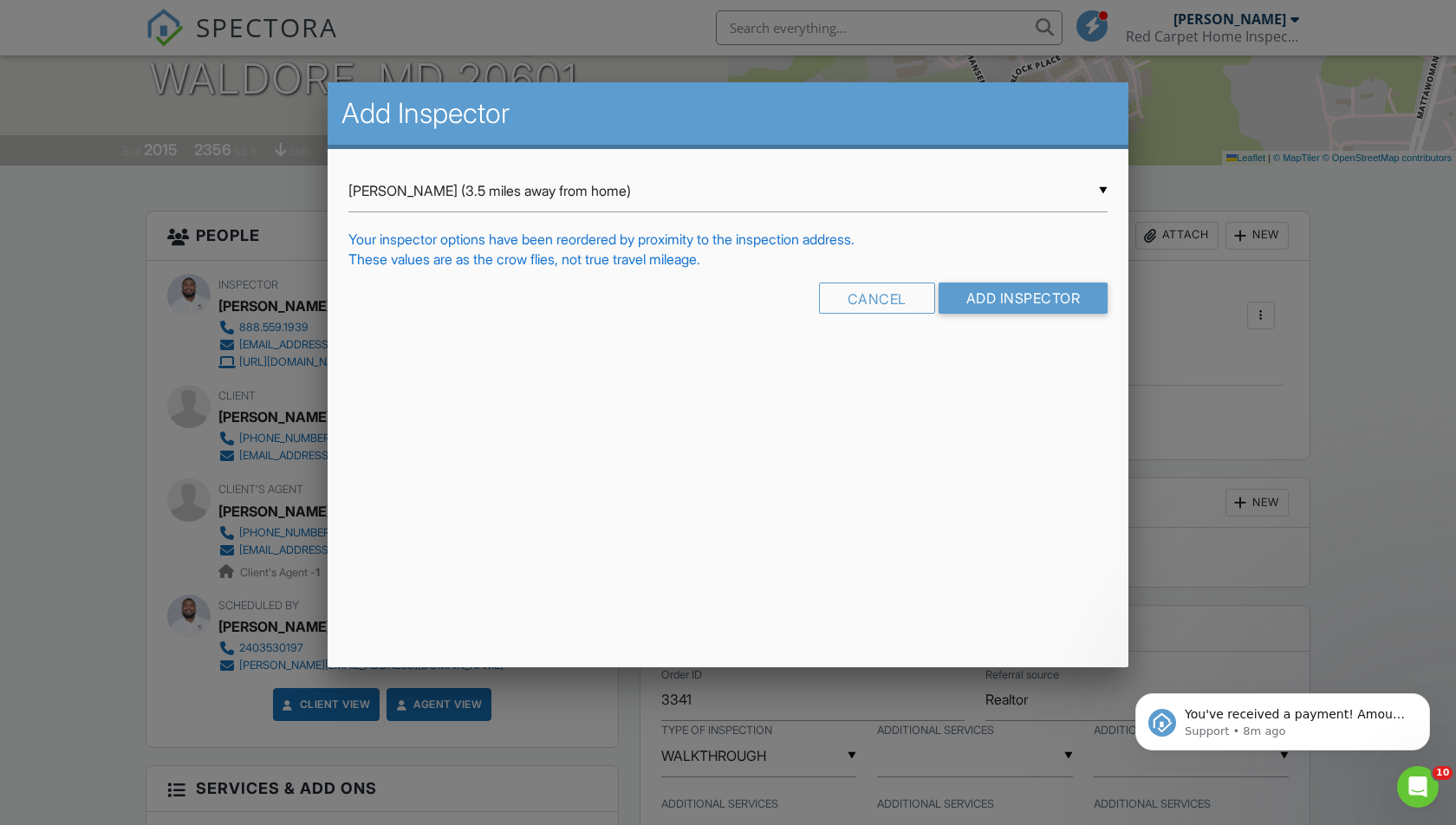
click at [995, 203] on div "▼ Miguel Paul (3.5 miles away from home) Miguel Paul (3.5 miles away from home)…" at bounding box center [728, 191] width 760 height 43
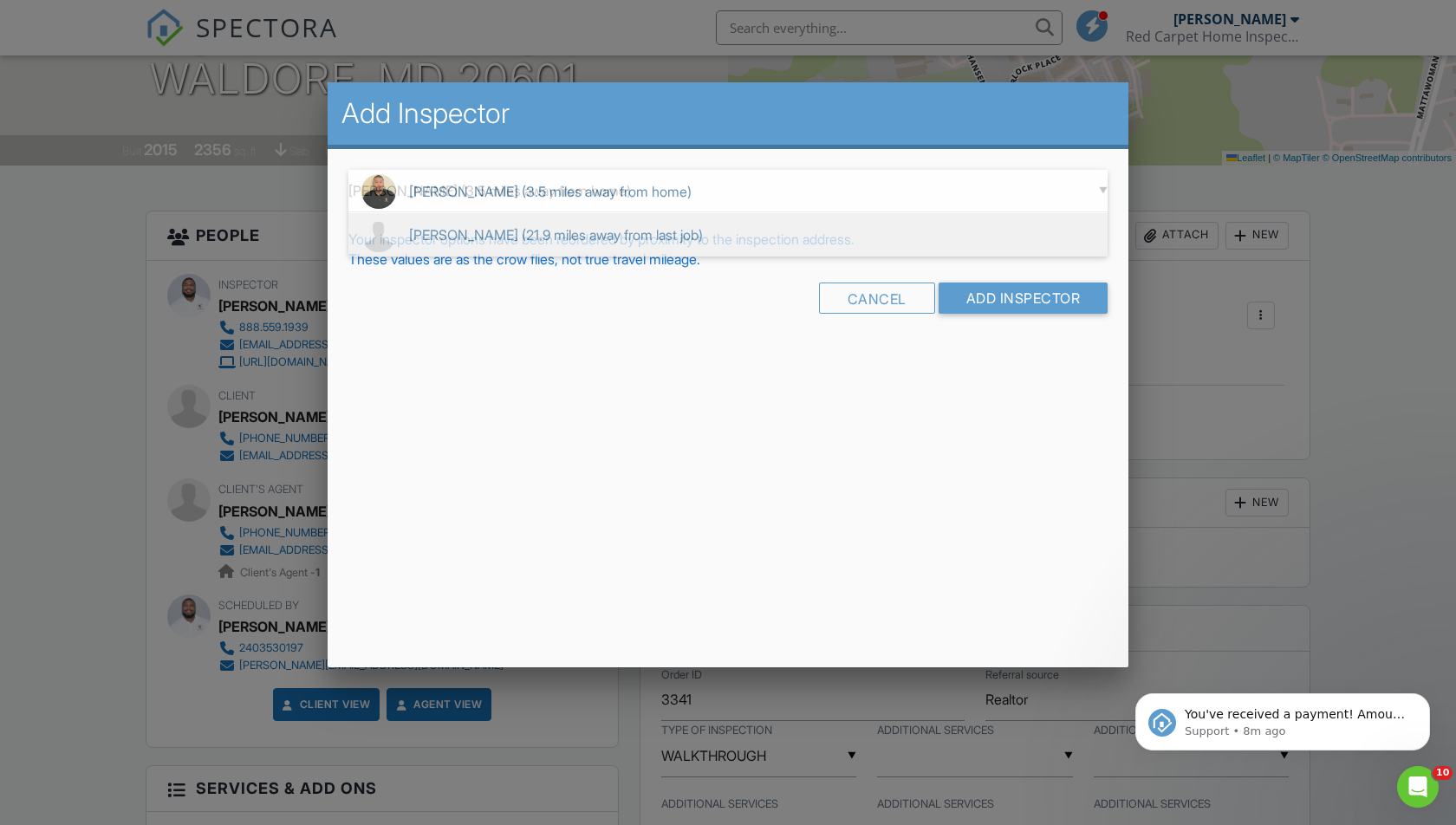
click at [563, 250] on span "Ricci Nigirakesau (21.9 miles away from last job)" at bounding box center [728, 235] width 760 height 44
type input "Ricci Nigirakesau (21.9 miles away from last job)"
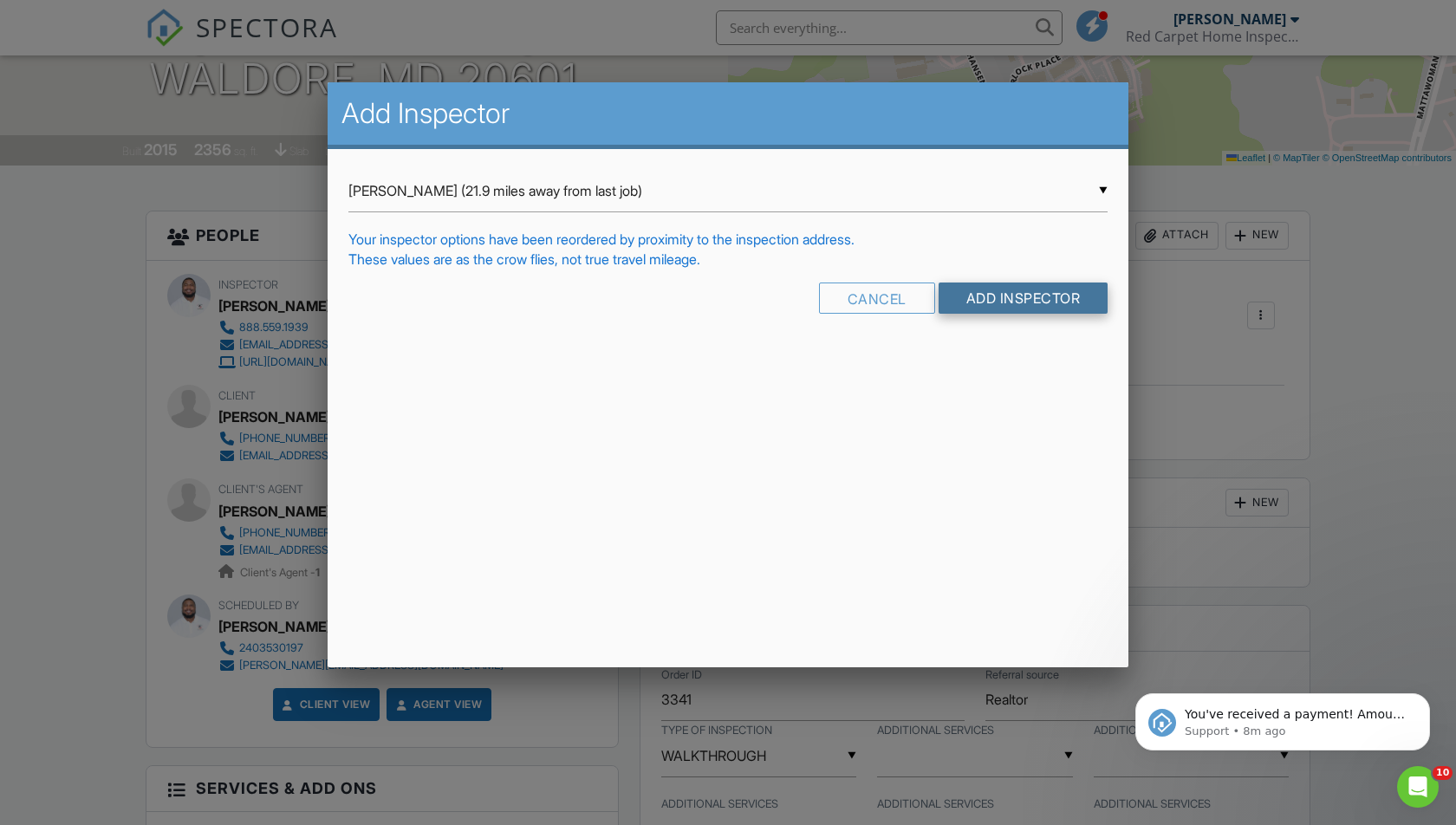
click at [961, 299] on input "Add Inspector" at bounding box center [1022, 298] width 170 height 31
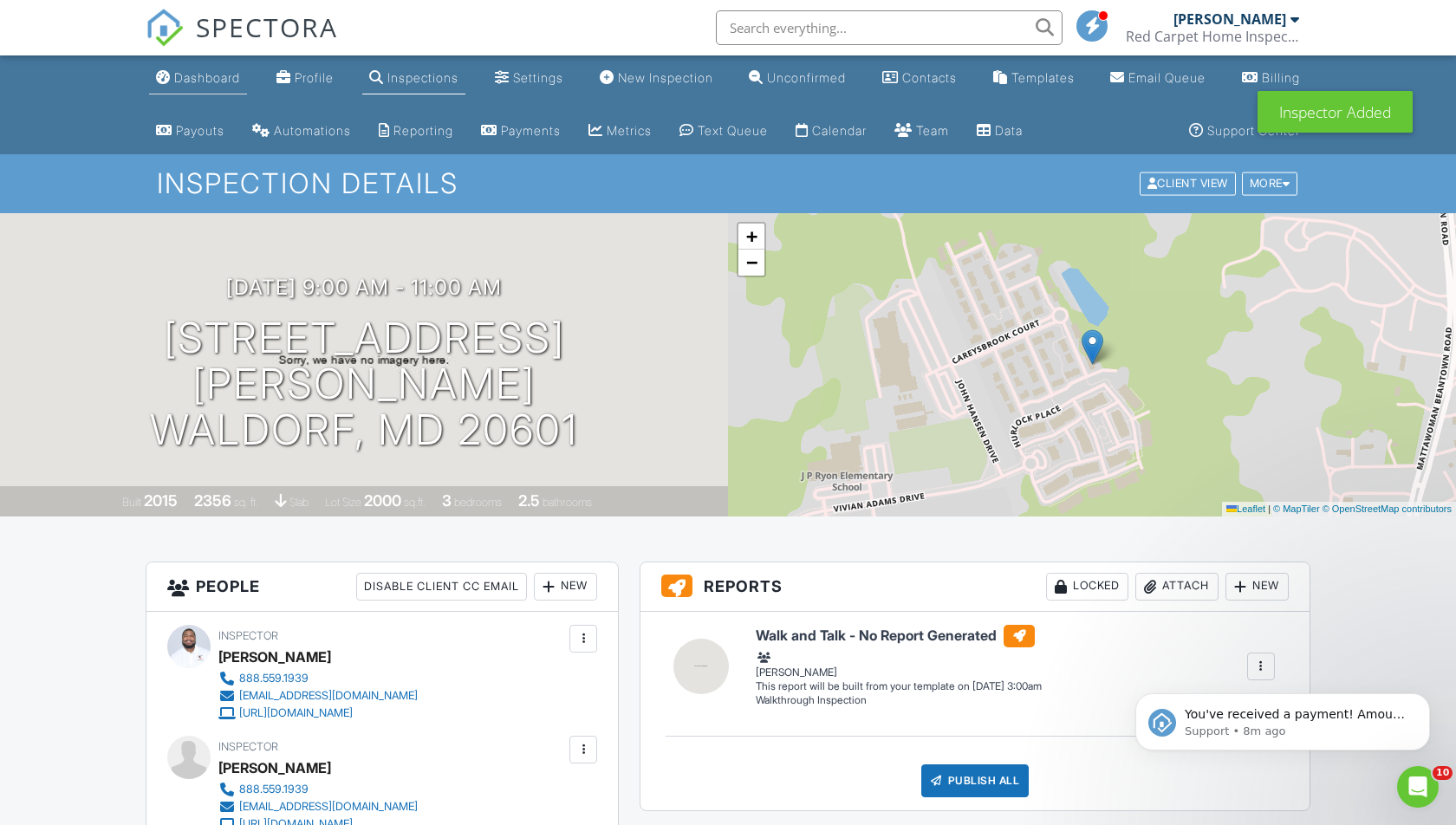
click at [198, 78] on div "Dashboard" at bounding box center [208, 77] width 66 height 15
